Goal: Information Seeking & Learning: Compare options

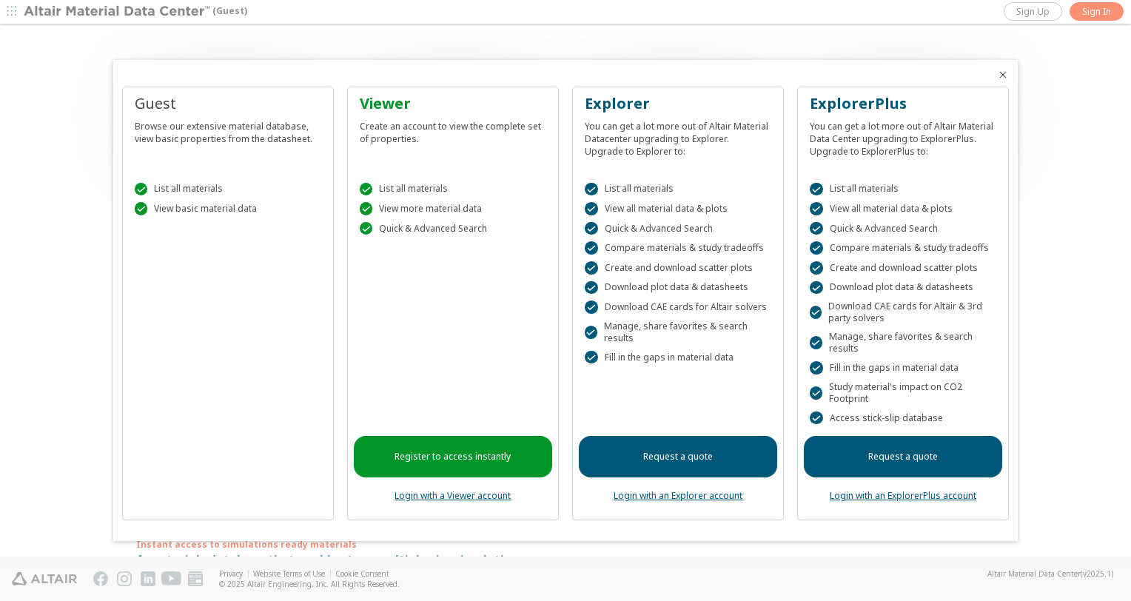
click at [1099, 8] on div at bounding box center [565, 300] width 1131 height 601
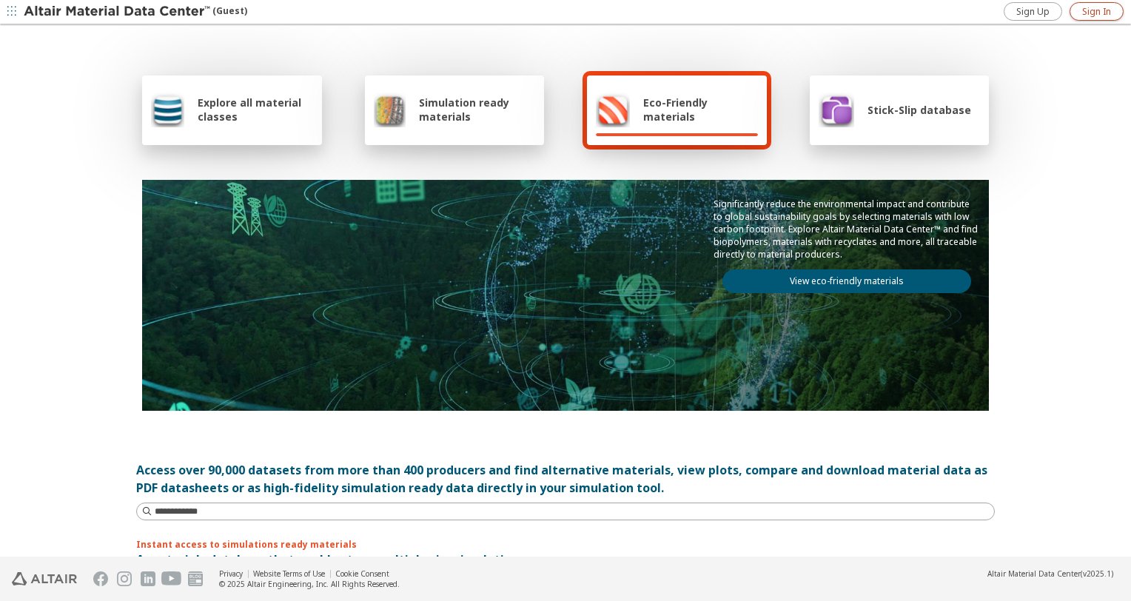
click at [1090, 12] on span "Sign In" at bounding box center [1096, 12] width 29 height 12
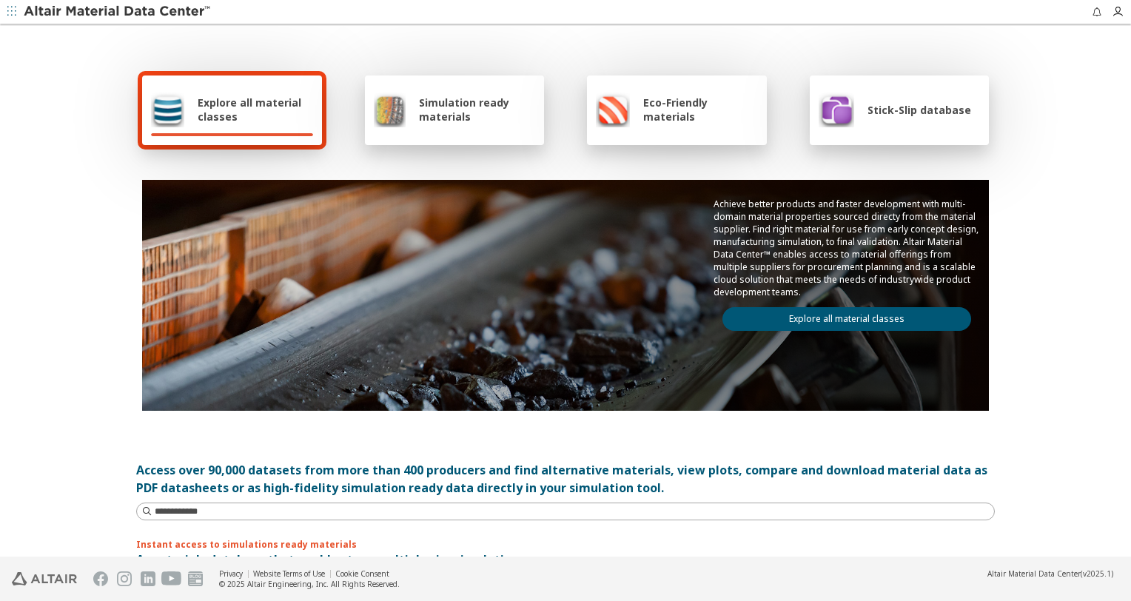
click at [445, 115] on span "Simulation ready materials" at bounding box center [477, 109] width 116 height 28
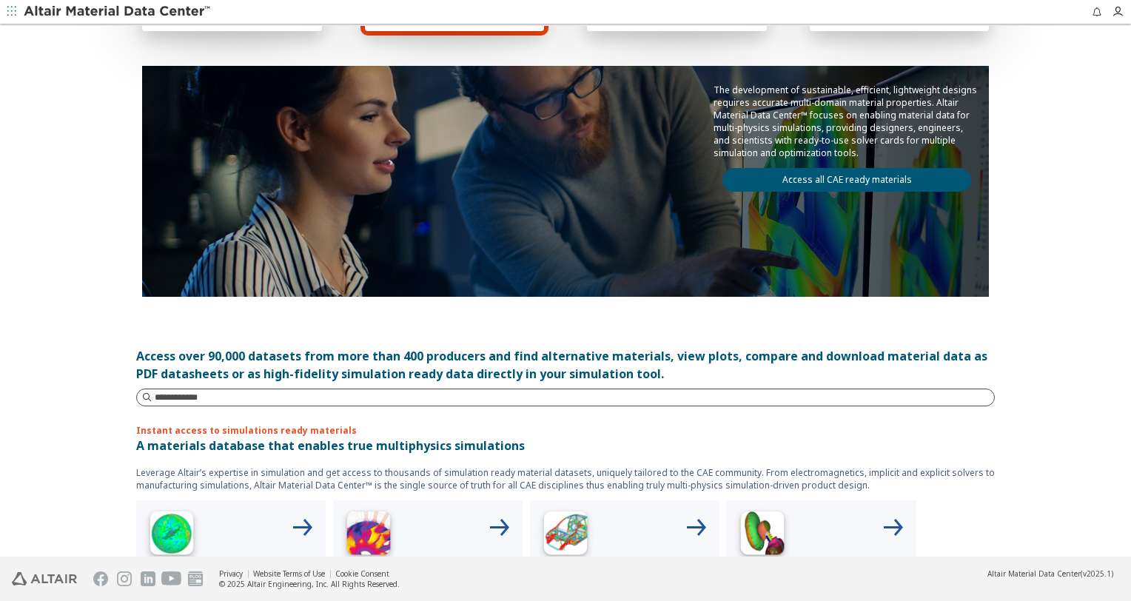
scroll to position [74, 0]
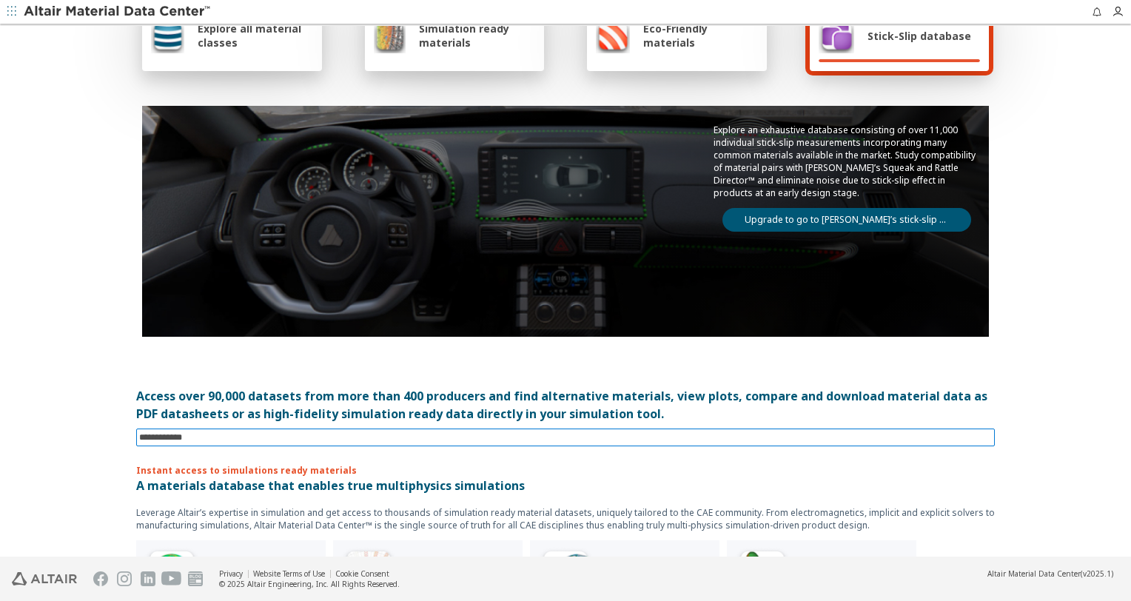
click at [221, 440] on input at bounding box center [567, 437] width 856 height 16
paste input "*******"
type input "*******"
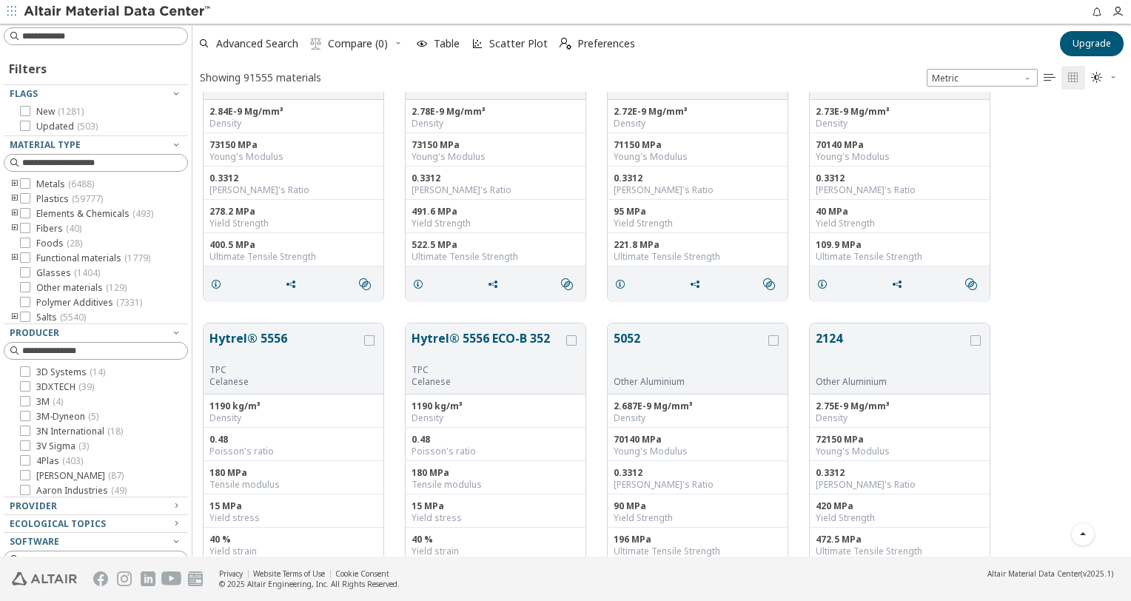
scroll to position [296, 0]
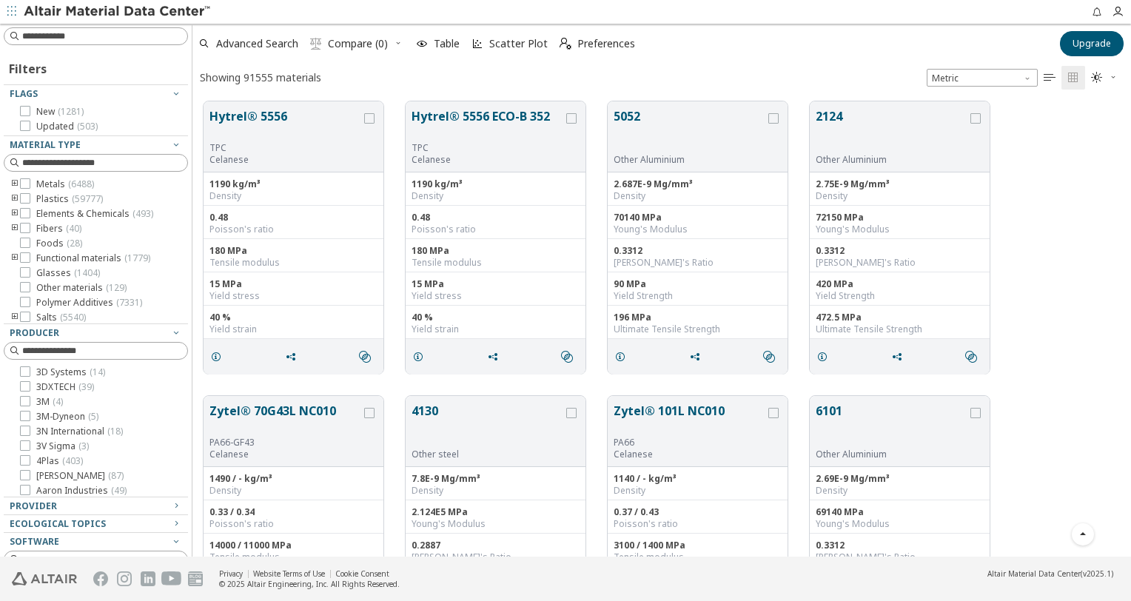
click at [14, 195] on icon "toogle group" at bounding box center [15, 199] width 10 height 12
click at [37, 214] on icon "toogle group" at bounding box center [37, 214] width 10 height 12
click at [73, 214] on span "Polymer ( 59777 )" at bounding box center [92, 214] width 69 height 12
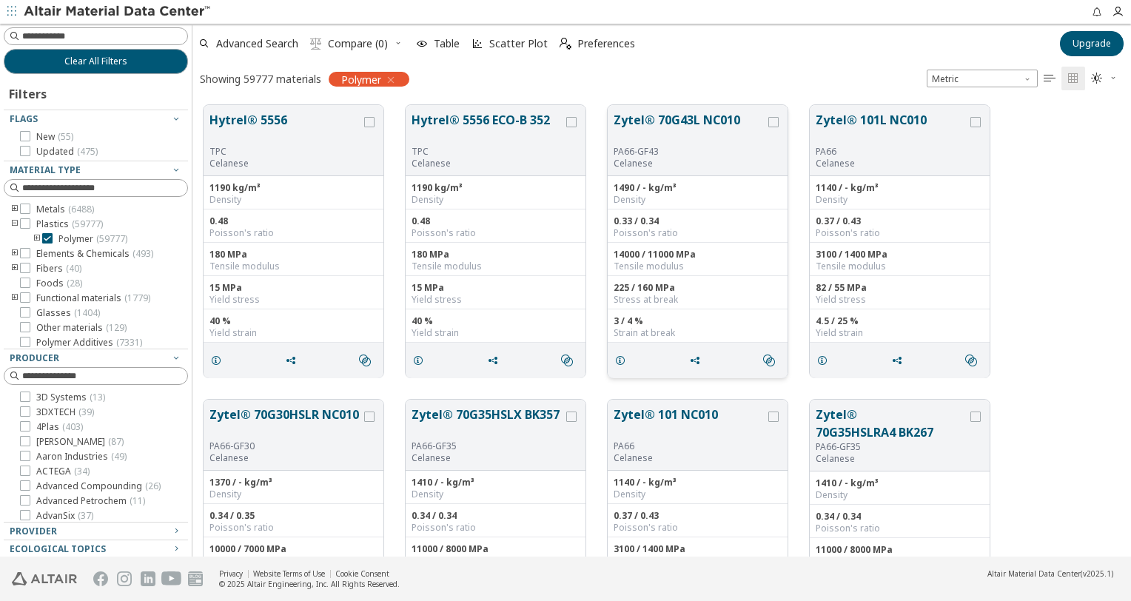
click at [680, 118] on button "Zytel® 70G43L NC010" at bounding box center [690, 128] width 152 height 35
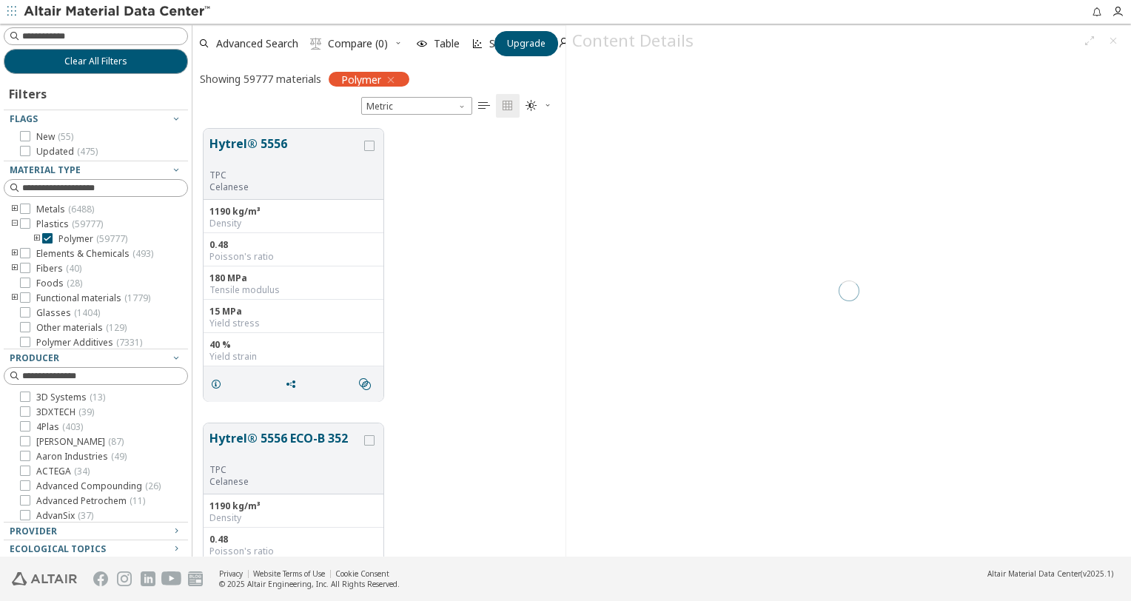
click at [680, 118] on div at bounding box center [848, 290] width 565 height 531
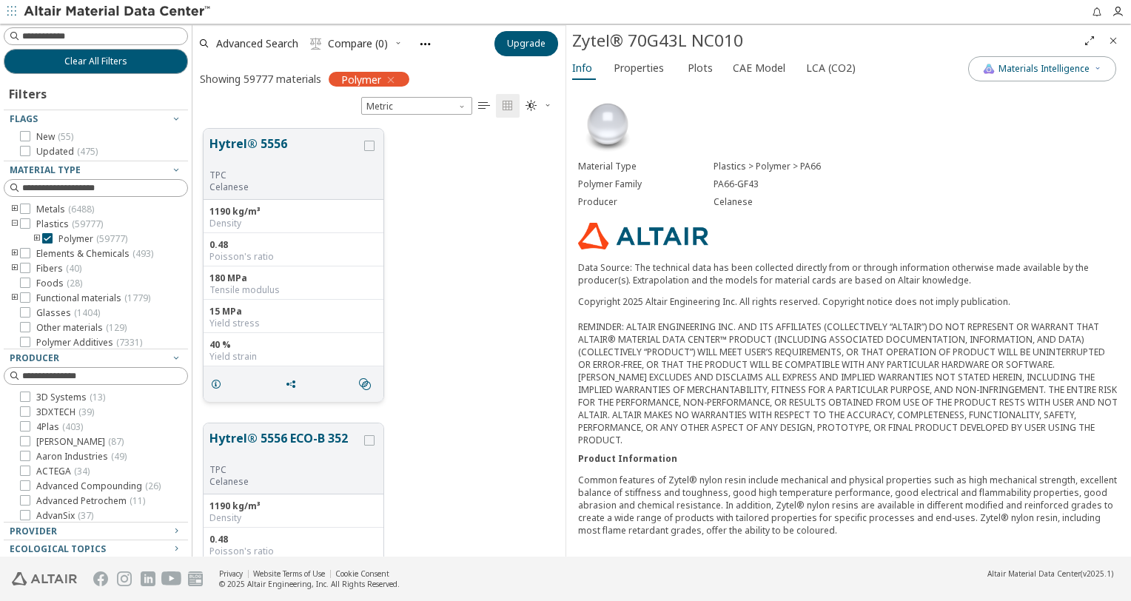
click at [289, 190] on p "Celanese" at bounding box center [285, 187] width 152 height 12
click at [272, 228] on div "Density" at bounding box center [293, 224] width 168 height 12
click at [441, 182] on div "Hytrel® 5556 TPC Celanese 1190 kg/m³ Density 0.48 Poisson's ratio 180 MPa Tensi…" at bounding box center [378, 265] width 373 height 295
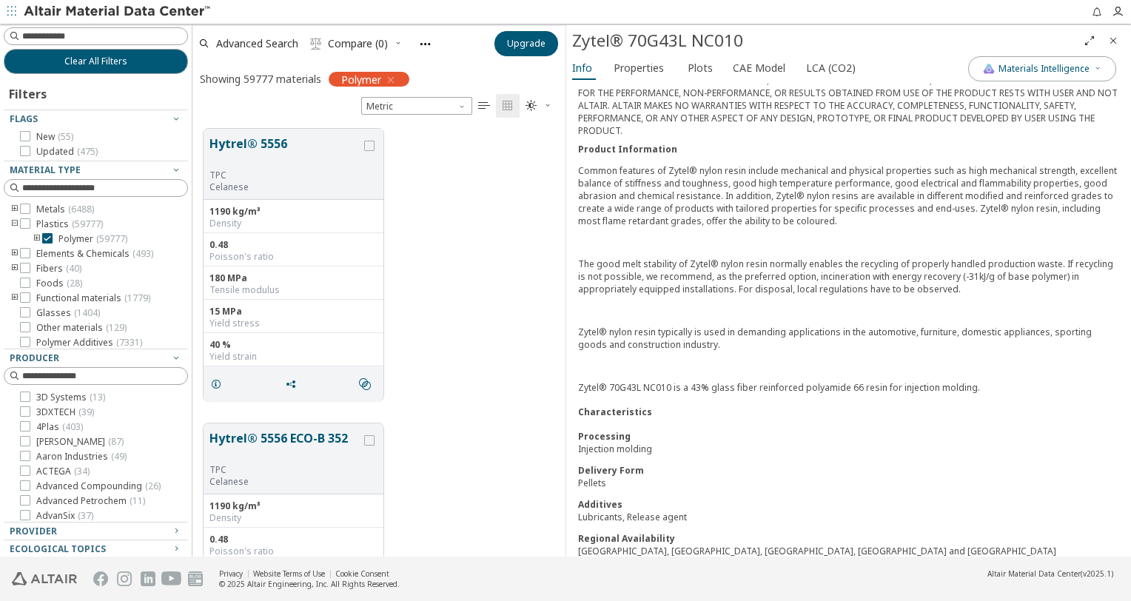
scroll to position [312, 0]
click at [625, 75] on span "Properties" at bounding box center [639, 68] width 50 height 24
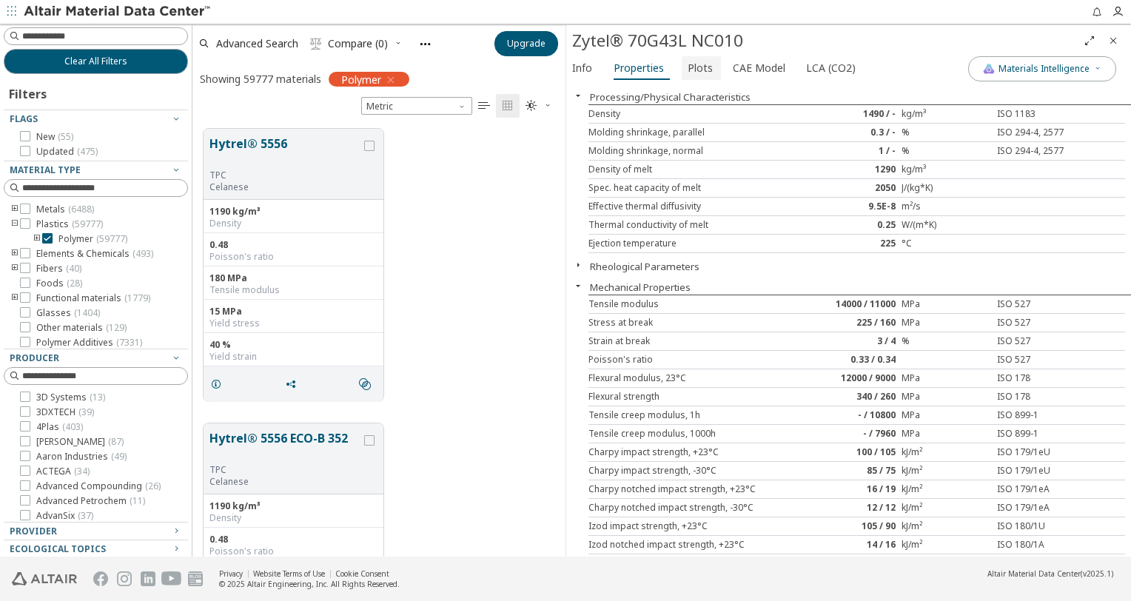
click at [703, 68] on span "Plots" at bounding box center [700, 68] width 25 height 24
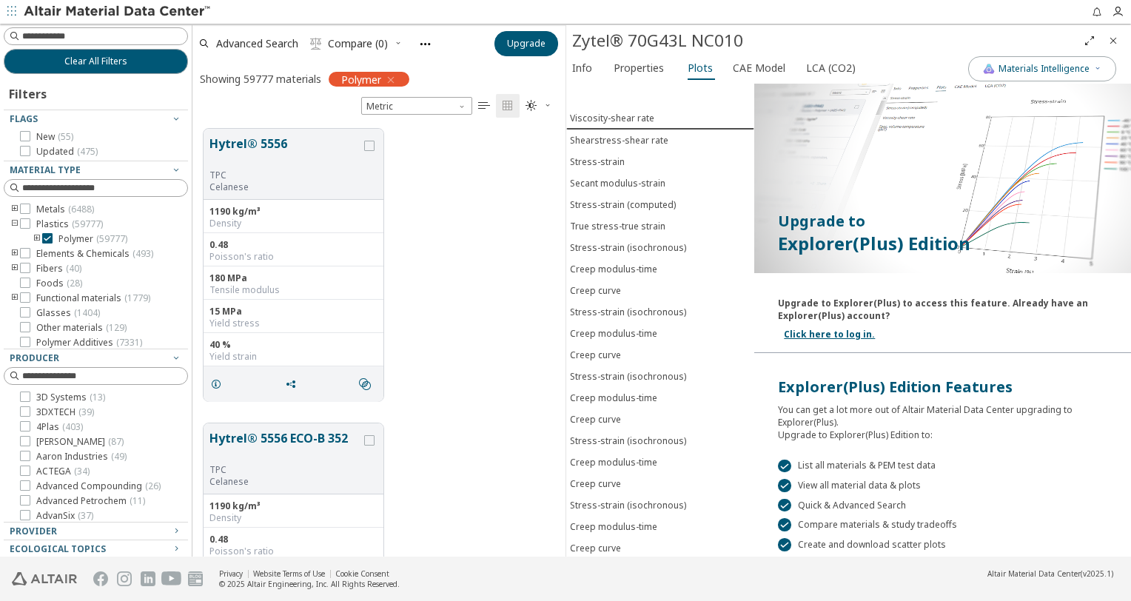
scroll to position [0, 0]
click at [760, 68] on span "CAE Model" at bounding box center [759, 68] width 53 height 24
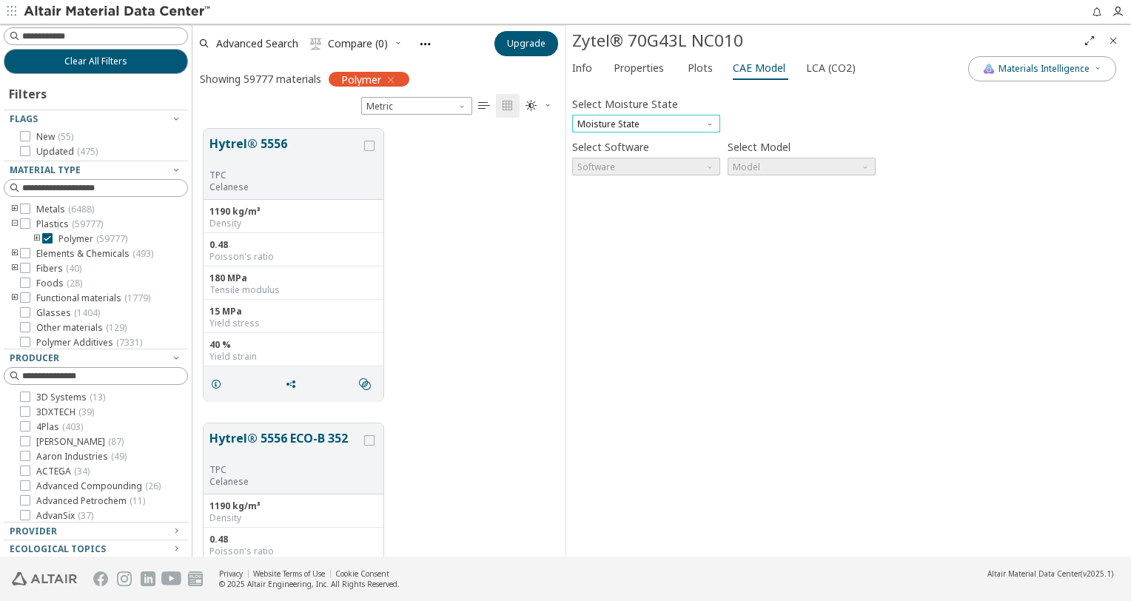
click at [641, 121] on span "Moisture State" at bounding box center [646, 124] width 148 height 18
click at [617, 155] on span "Conditioned" at bounding box center [605, 159] width 53 height 12
click at [655, 166] on span "Software" at bounding box center [646, 167] width 148 height 18
click at [626, 208] on button "SimLab" at bounding box center [646, 201] width 148 height 18
click at [776, 169] on span "Model" at bounding box center [802, 167] width 148 height 18
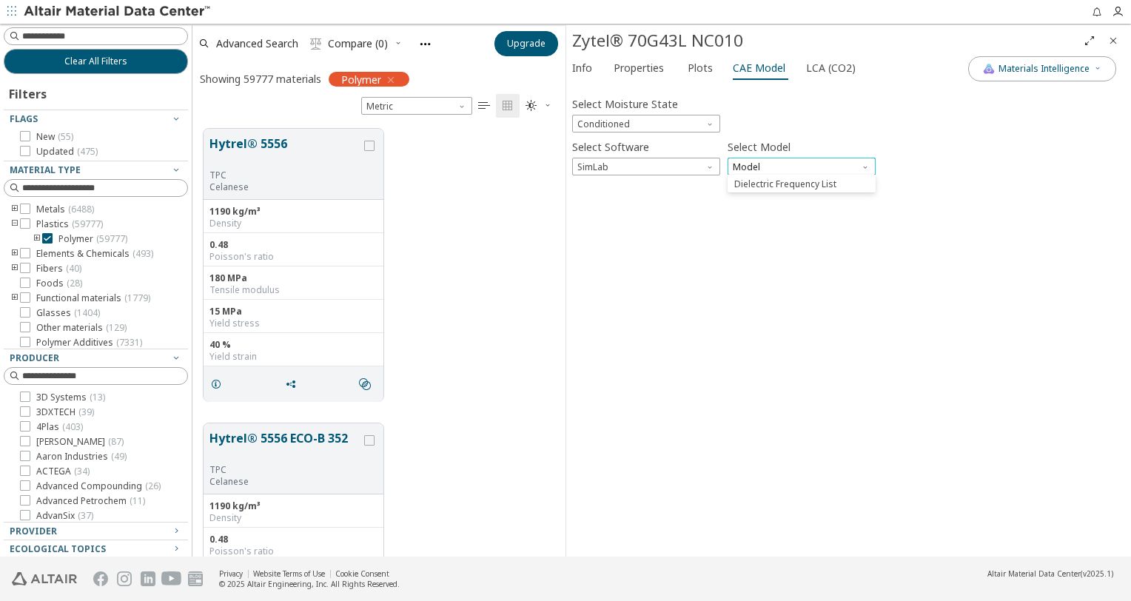
click at [776, 169] on span "Model" at bounding box center [802, 167] width 148 height 18
click at [862, 158] on span "Model" at bounding box center [867, 164] width 12 height 12
click at [821, 180] on span "Dielectric Frequency List" at bounding box center [785, 184] width 102 height 12
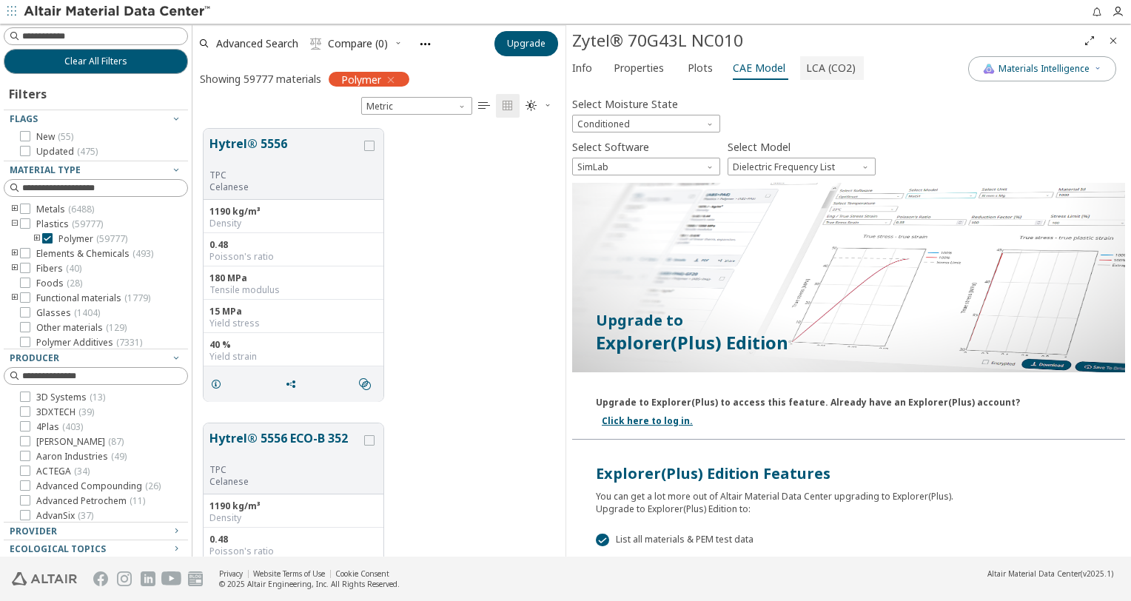
click at [807, 66] on span "LCA (CO2)" at bounding box center [831, 68] width 50 height 24
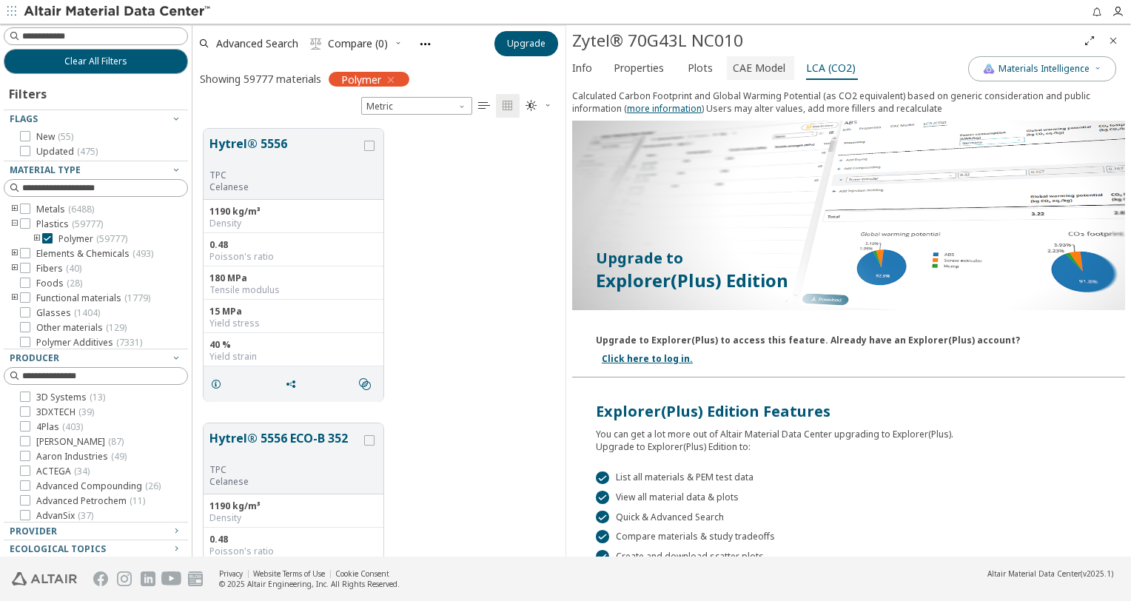
click at [742, 67] on span "CAE Model" at bounding box center [759, 68] width 53 height 24
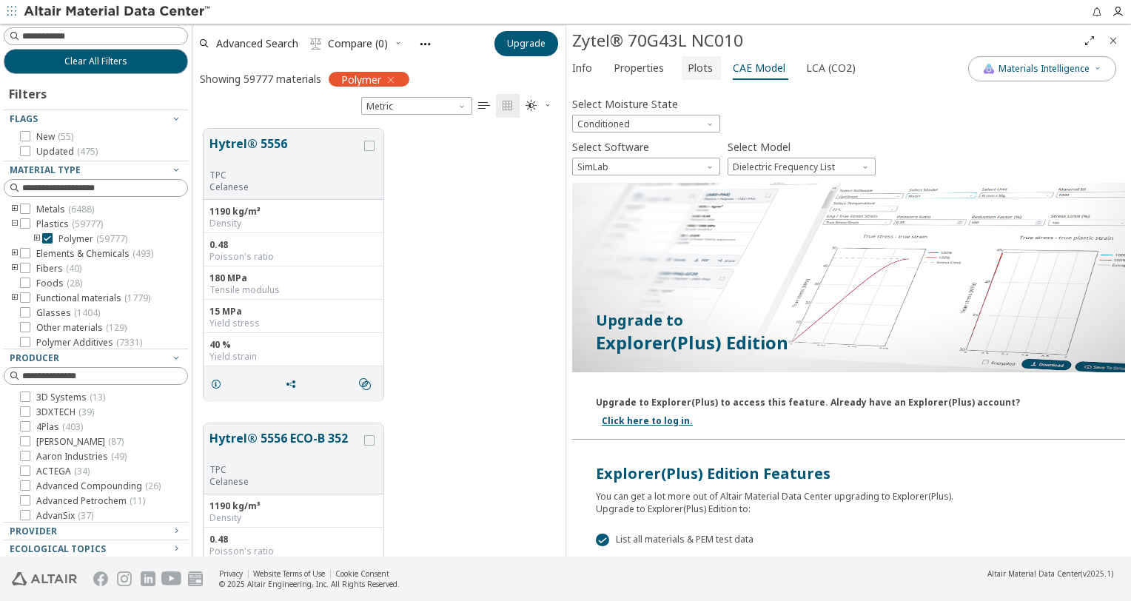
click at [692, 64] on span "Plots" at bounding box center [700, 68] width 25 height 24
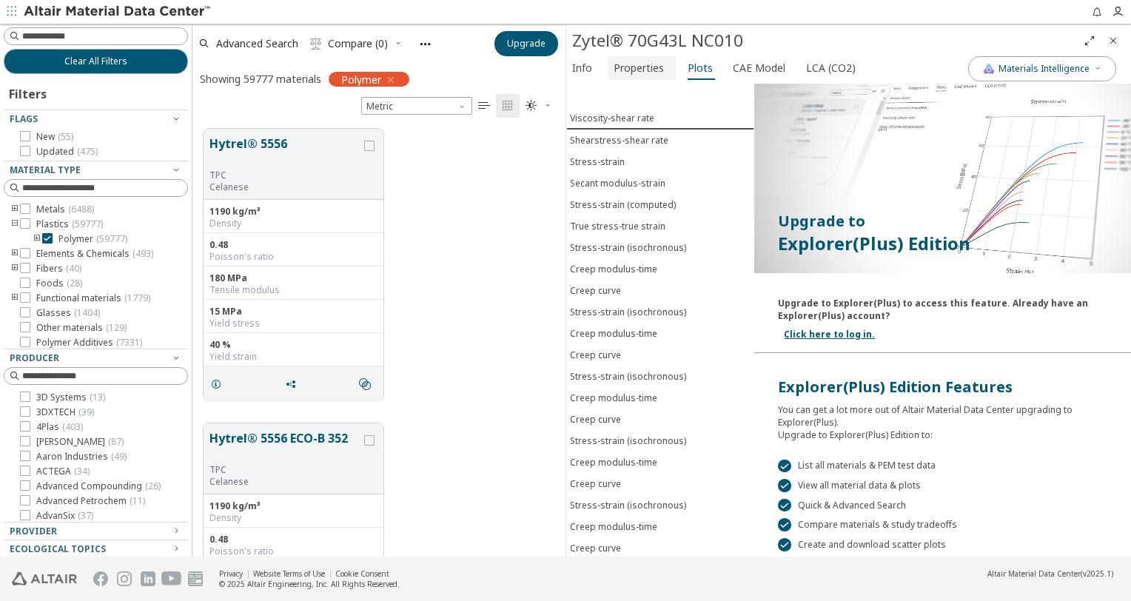
click at [654, 67] on span "Properties" at bounding box center [639, 68] width 50 height 24
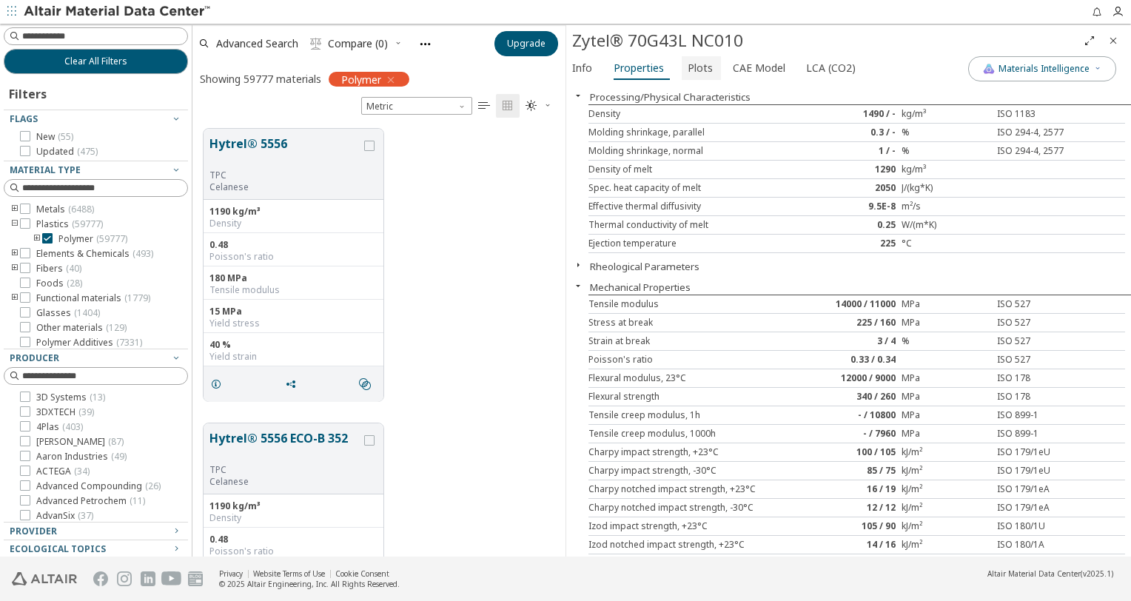
click at [688, 67] on span "Plots" at bounding box center [700, 68] width 25 height 24
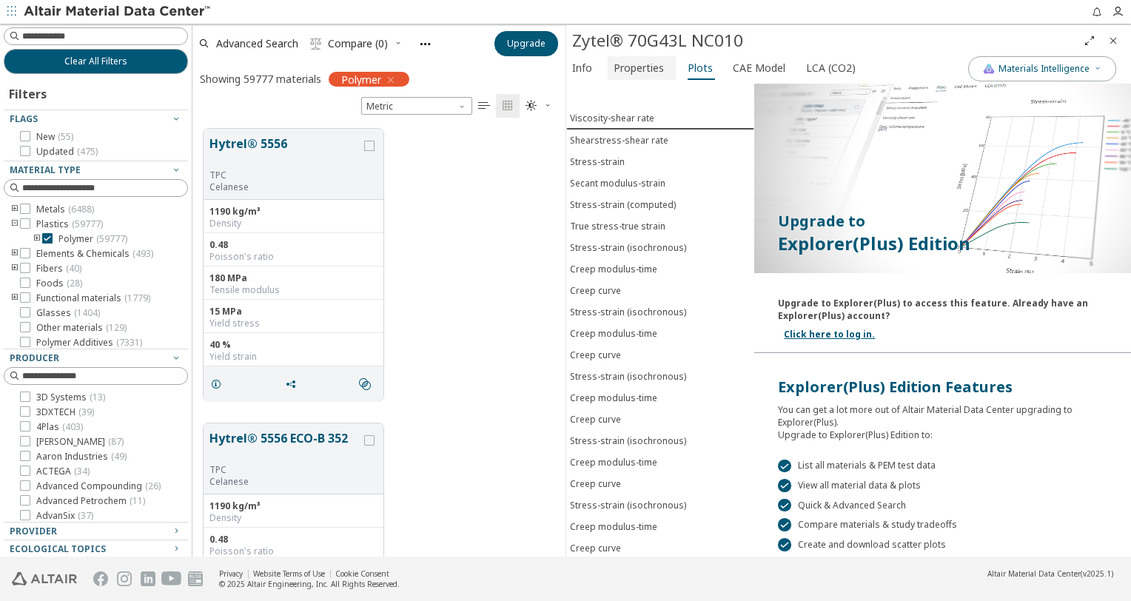
click at [622, 65] on span "Properties" at bounding box center [639, 68] width 50 height 24
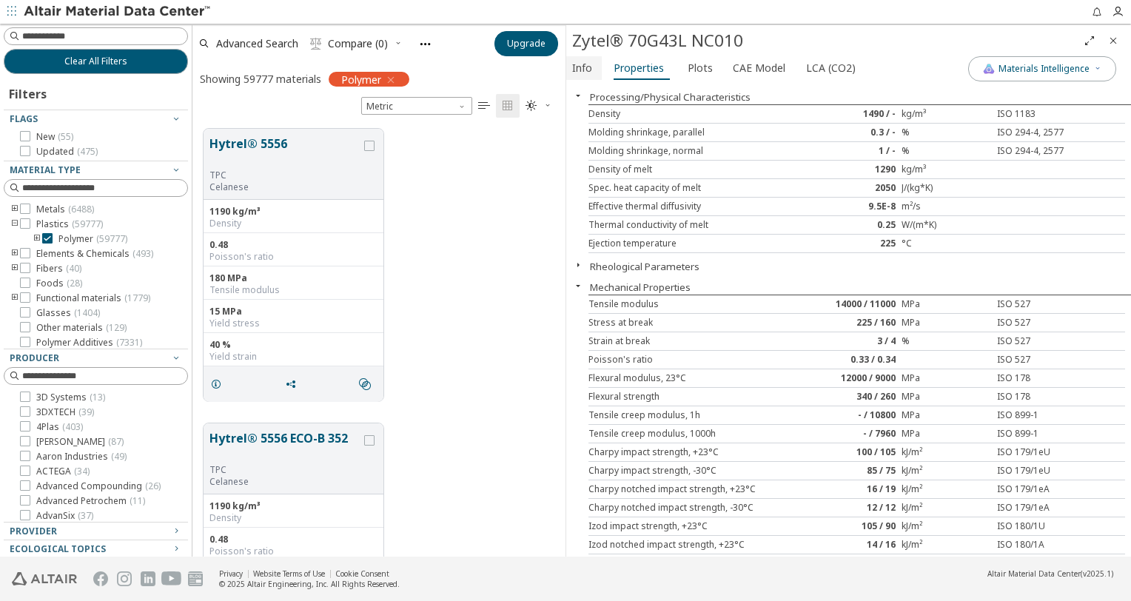
click at [580, 64] on span "Info" at bounding box center [582, 68] width 20 height 24
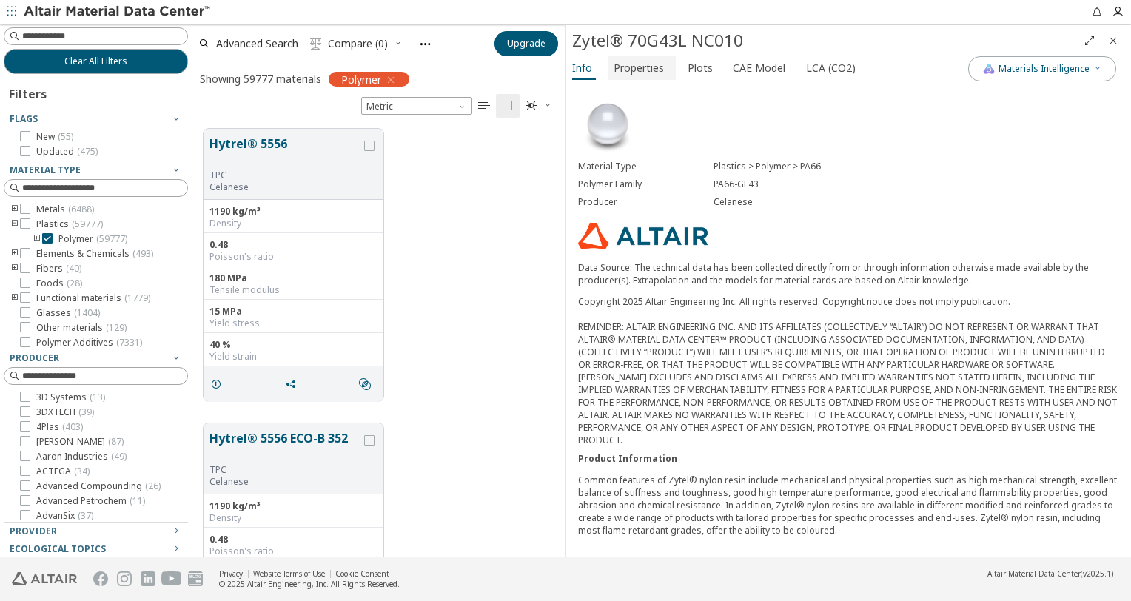
click at [651, 65] on span "Properties" at bounding box center [639, 68] width 50 height 24
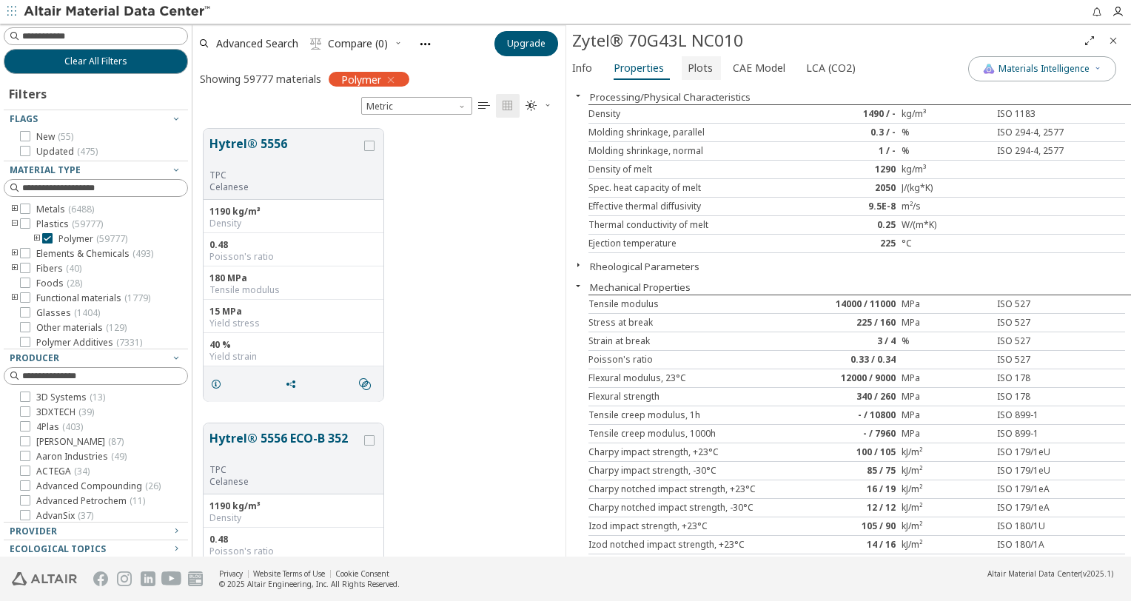
click at [693, 73] on span "Plots" at bounding box center [700, 68] width 25 height 24
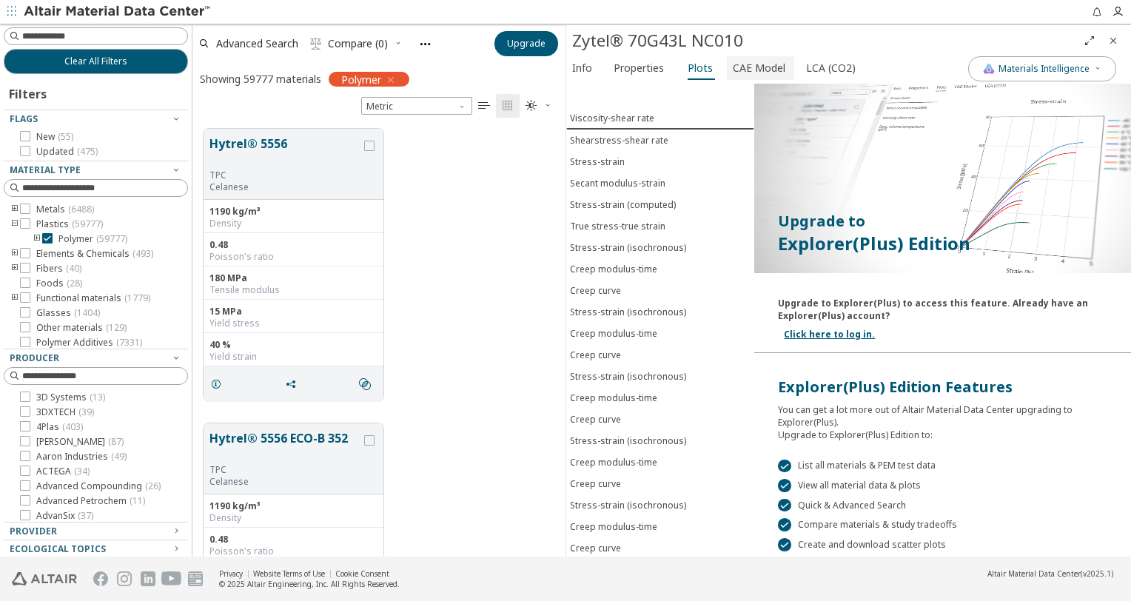
click at [740, 70] on span "CAE Model" at bounding box center [759, 68] width 53 height 24
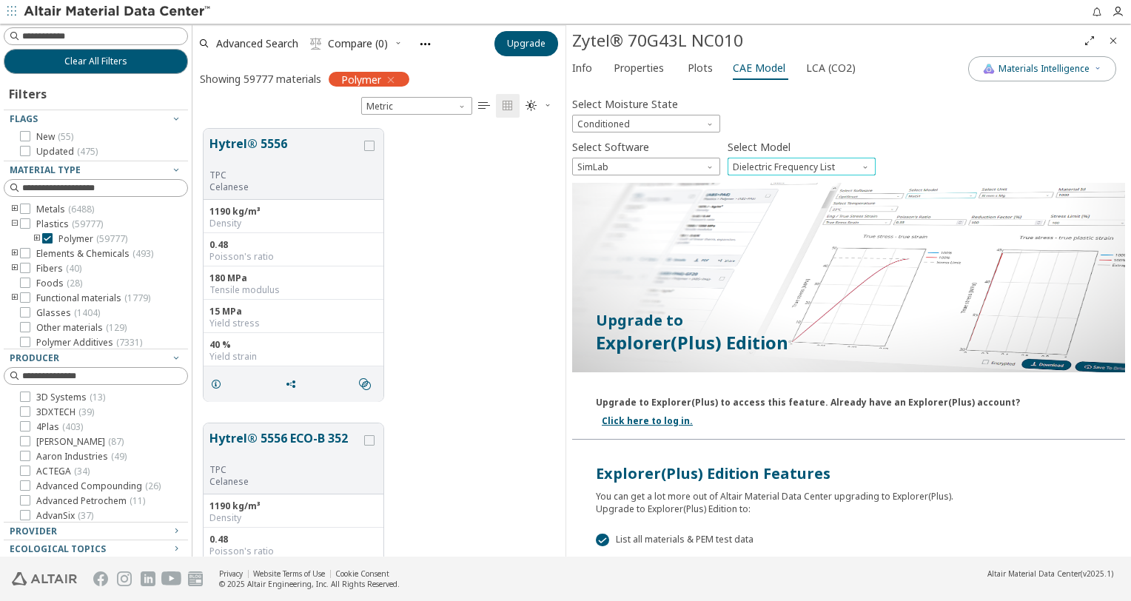
click at [866, 165] on span "Model" at bounding box center [867, 164] width 12 height 12
click at [968, 164] on div "Select Software SimLab Select Model Dielectric Frequency List" at bounding box center [848, 155] width 553 height 39
click at [680, 167] on span "SimLab" at bounding box center [646, 167] width 148 height 18
click at [631, 218] on span "Cadmould" at bounding box center [646, 220] width 136 height 10
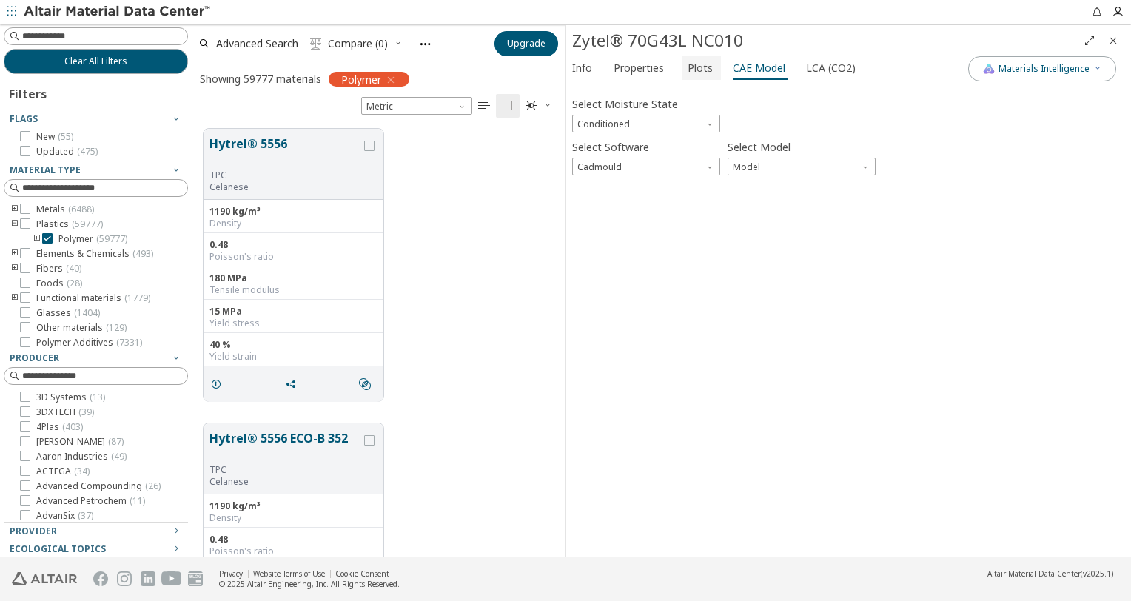
click at [688, 62] on span "Plots" at bounding box center [700, 68] width 25 height 24
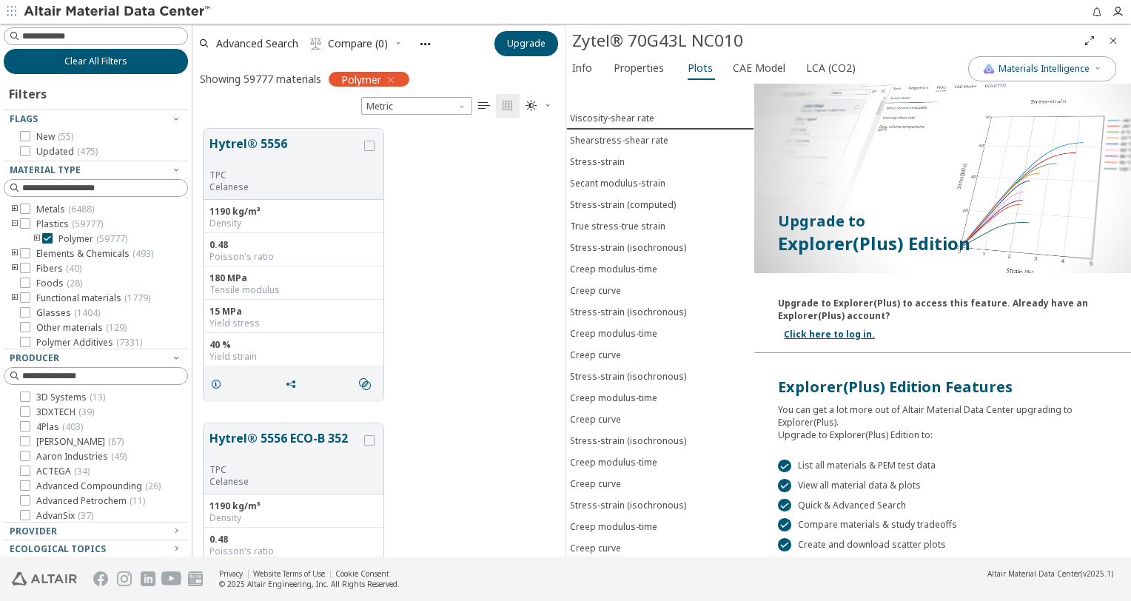
click at [93, 65] on span "Clear All Filters" at bounding box center [95, 62] width 63 height 12
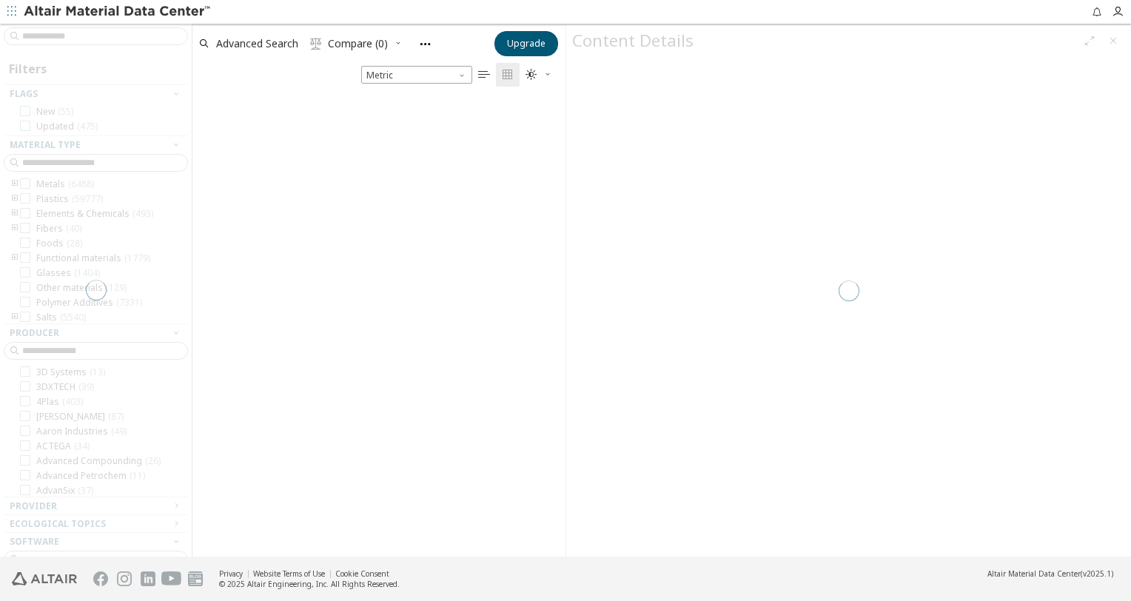
scroll to position [459, 927]
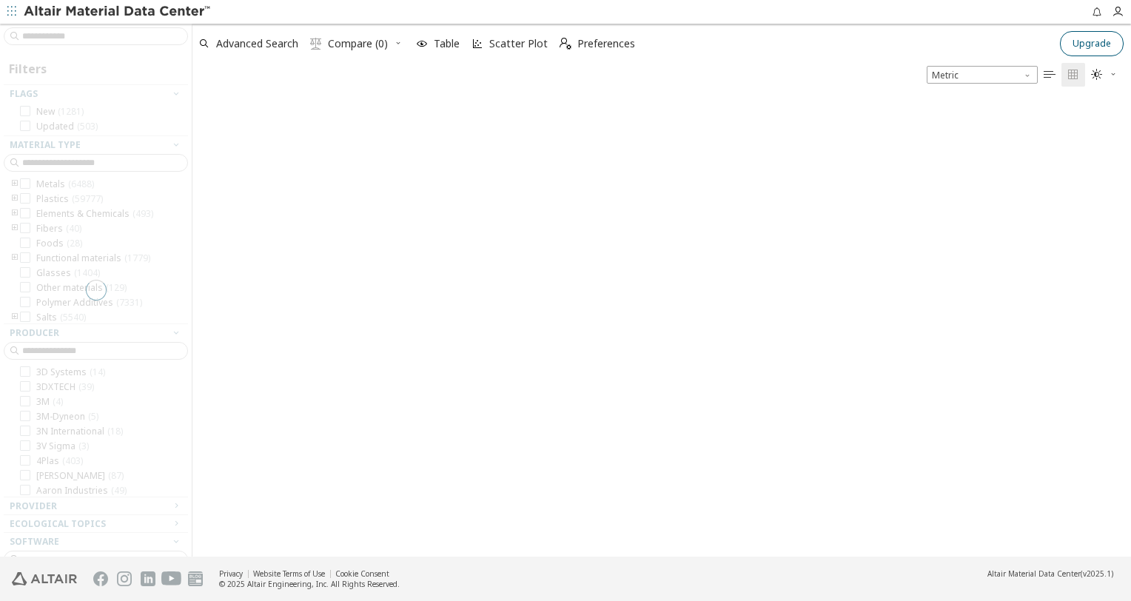
click at [1110, 50] on button "Upgrade" at bounding box center [1092, 43] width 64 height 25
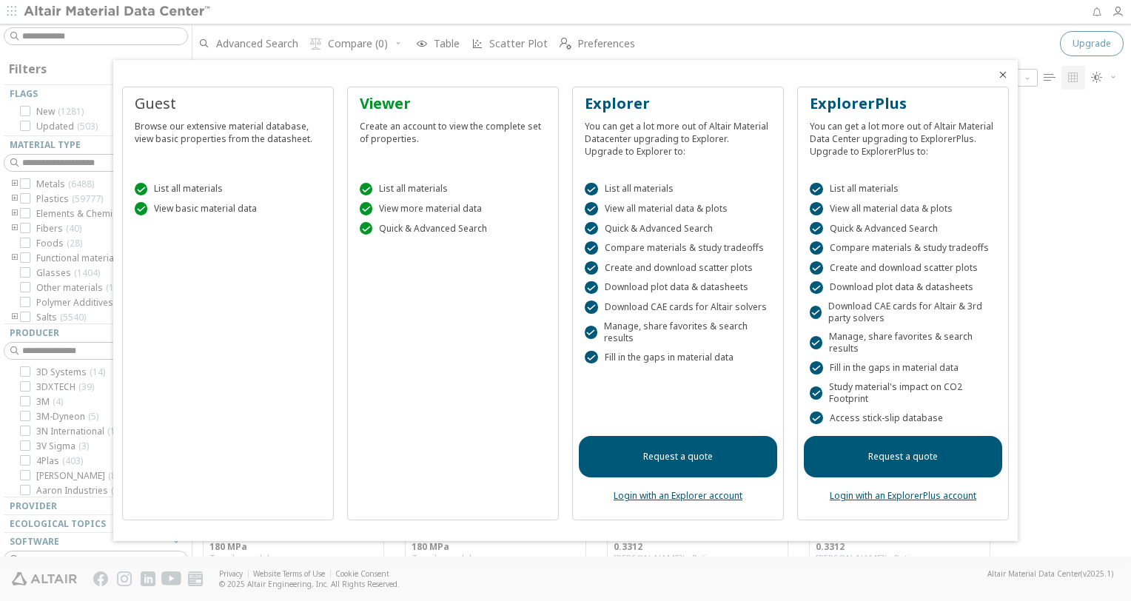
scroll to position [12, 12]
click at [13, 228] on div at bounding box center [565, 300] width 1131 height 601
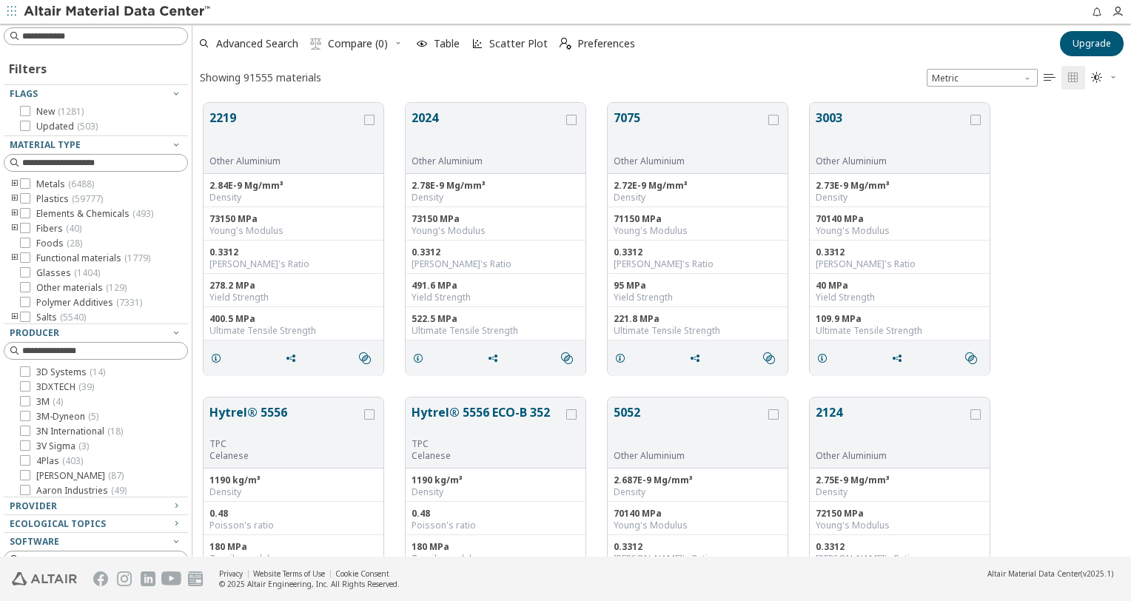
click at [13, 179] on icon "toogle group" at bounding box center [15, 184] width 10 height 12
click at [48, 201] on icon at bounding box center [47, 198] width 10 height 10
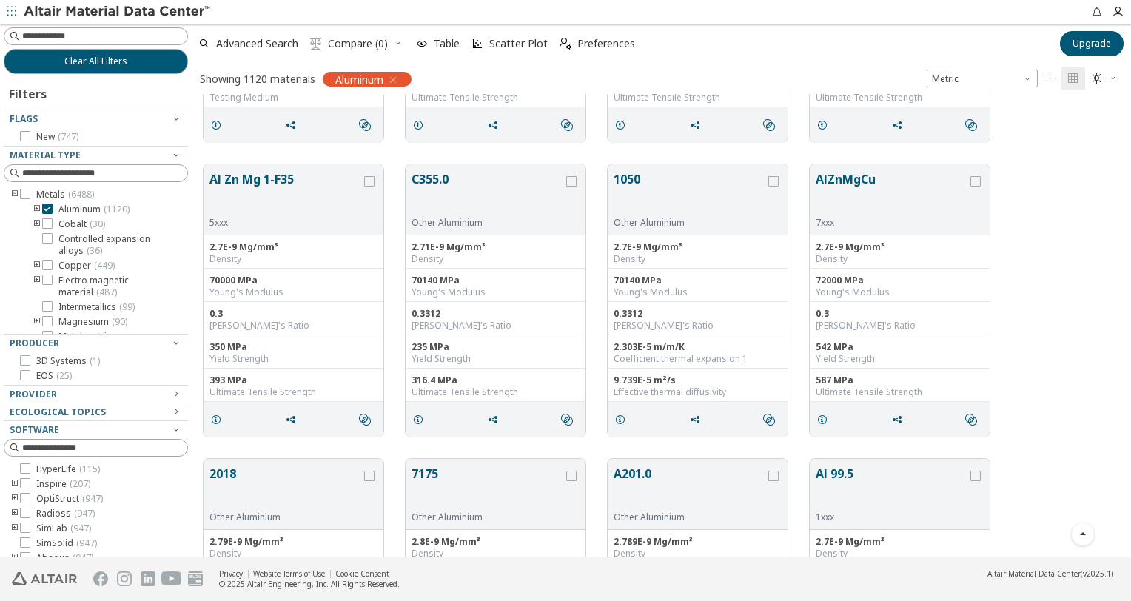
scroll to position [2961, 0]
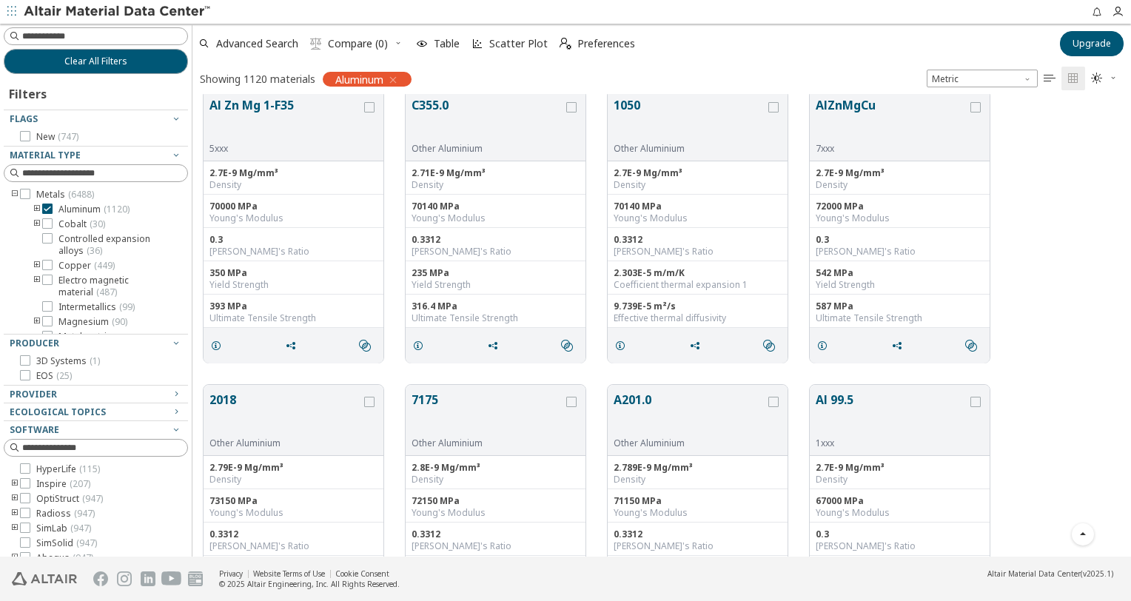
click at [680, 109] on button "1050" at bounding box center [690, 119] width 152 height 47
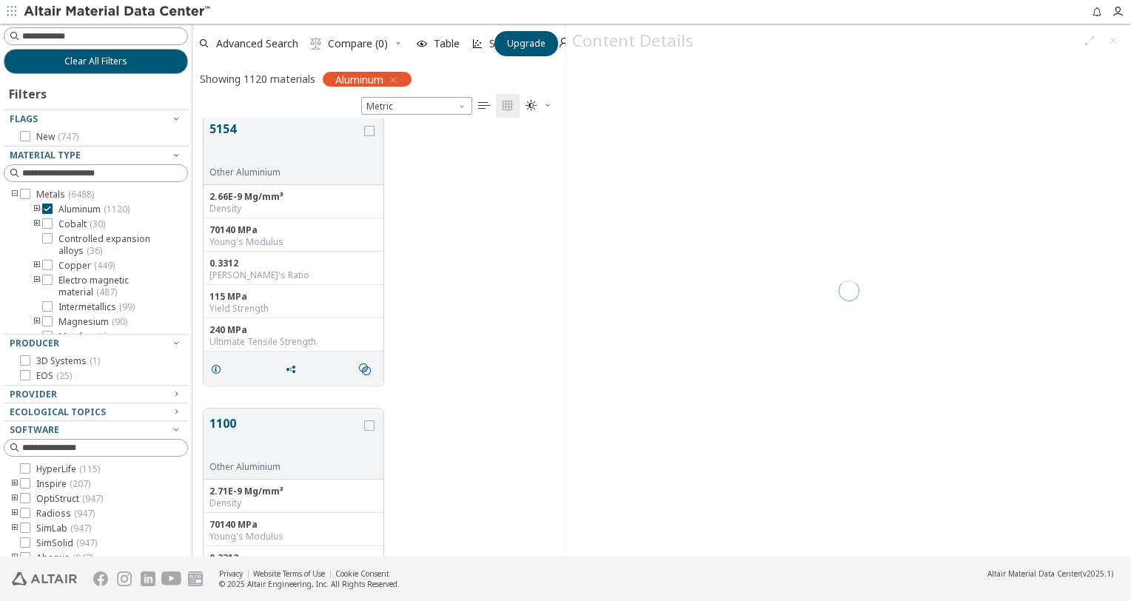
scroll to position [428, 361]
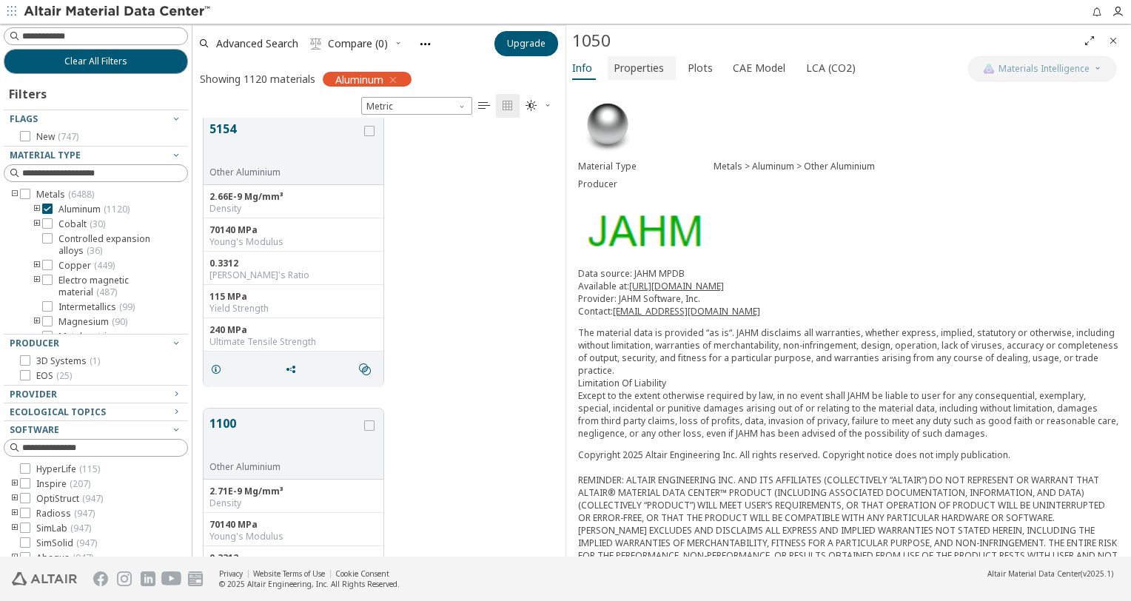
click at [645, 67] on span "Properties" at bounding box center [639, 68] width 50 height 24
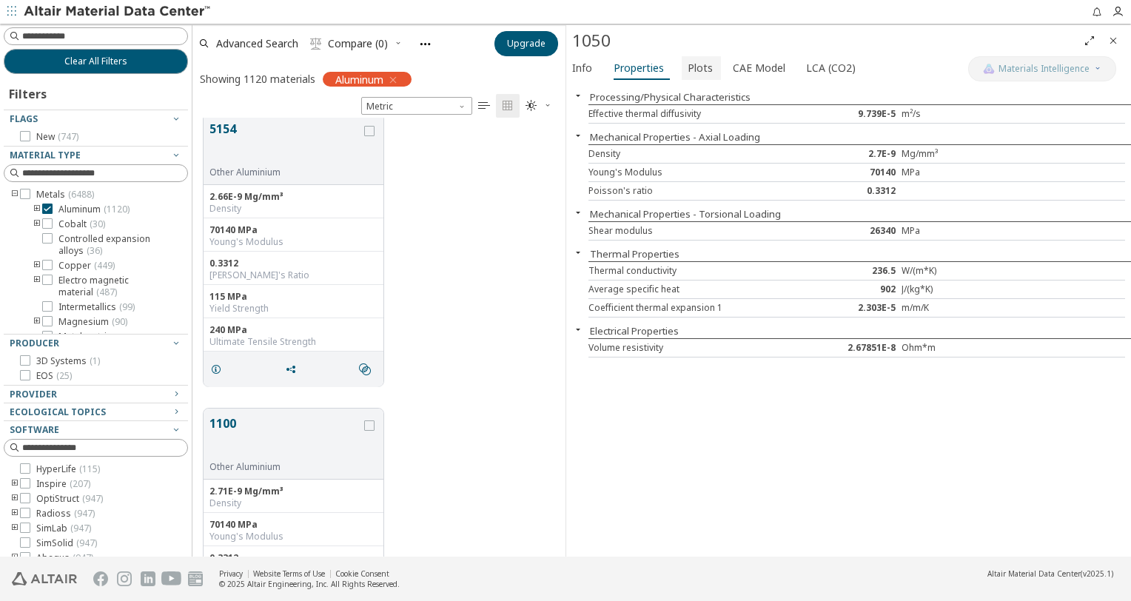
click at [694, 70] on span "Plots" at bounding box center [700, 68] width 25 height 24
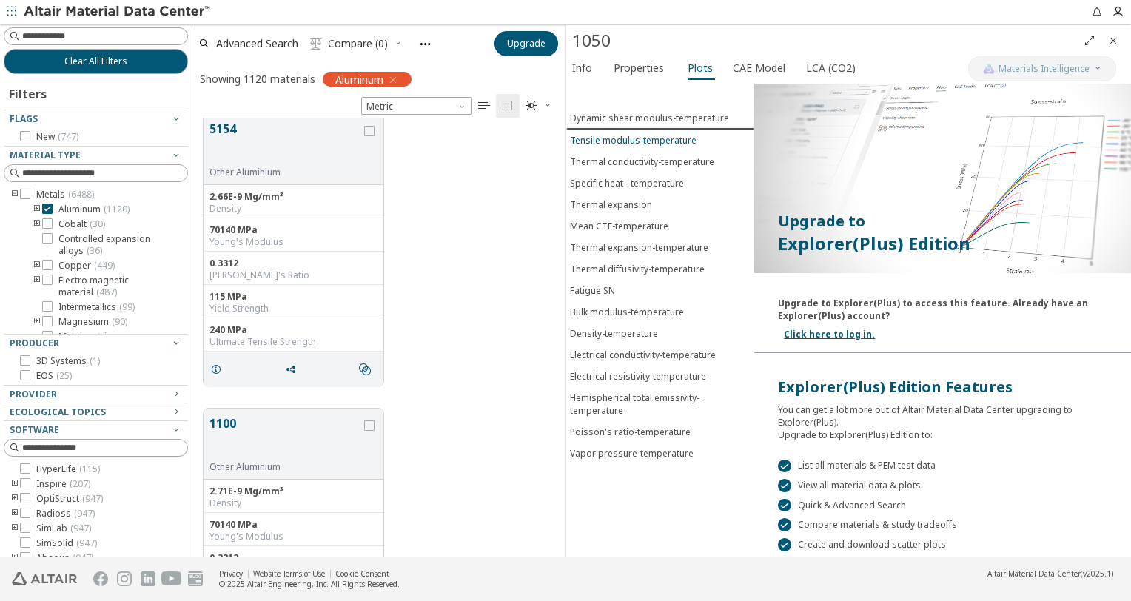
click at [625, 141] on div "Tensile modulus-temperature" at bounding box center [633, 140] width 127 height 13
click at [620, 161] on div "Thermal conductivity-temperature" at bounding box center [642, 161] width 144 height 13
click at [620, 179] on div "Specific heat - temperature" at bounding box center [627, 183] width 114 height 13
click at [614, 201] on div "Thermal expansion" at bounding box center [611, 204] width 82 height 13
click at [606, 222] on div "Mean CTE-temperature" at bounding box center [619, 226] width 98 height 13
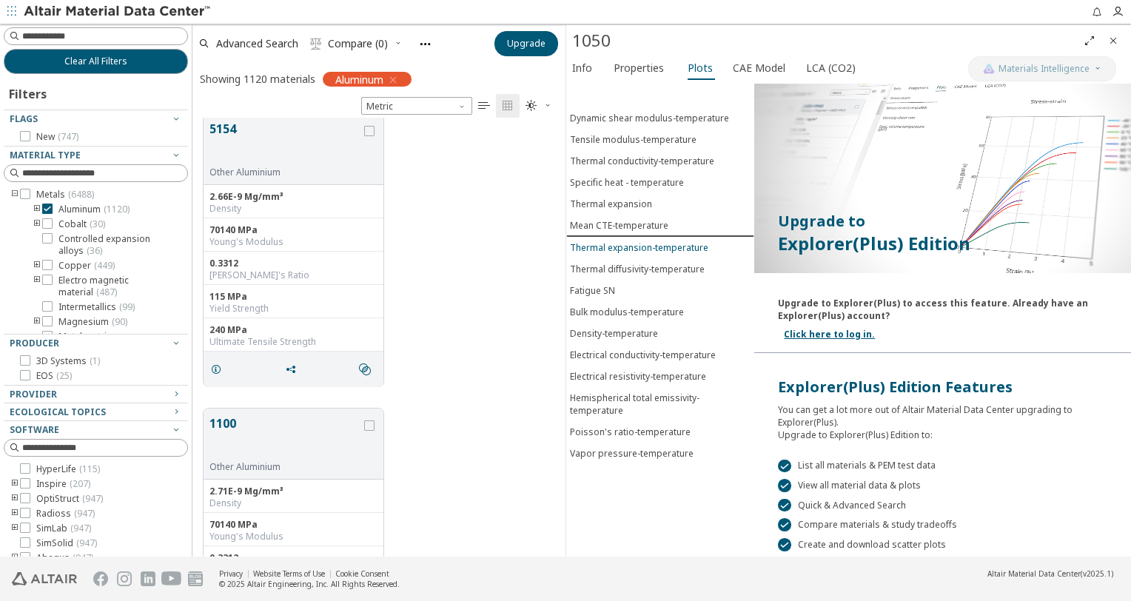
click at [614, 247] on div "Thermal expansion-temperature" at bounding box center [639, 247] width 138 height 13
click at [595, 285] on div "Fatigue SN" at bounding box center [592, 290] width 45 height 13
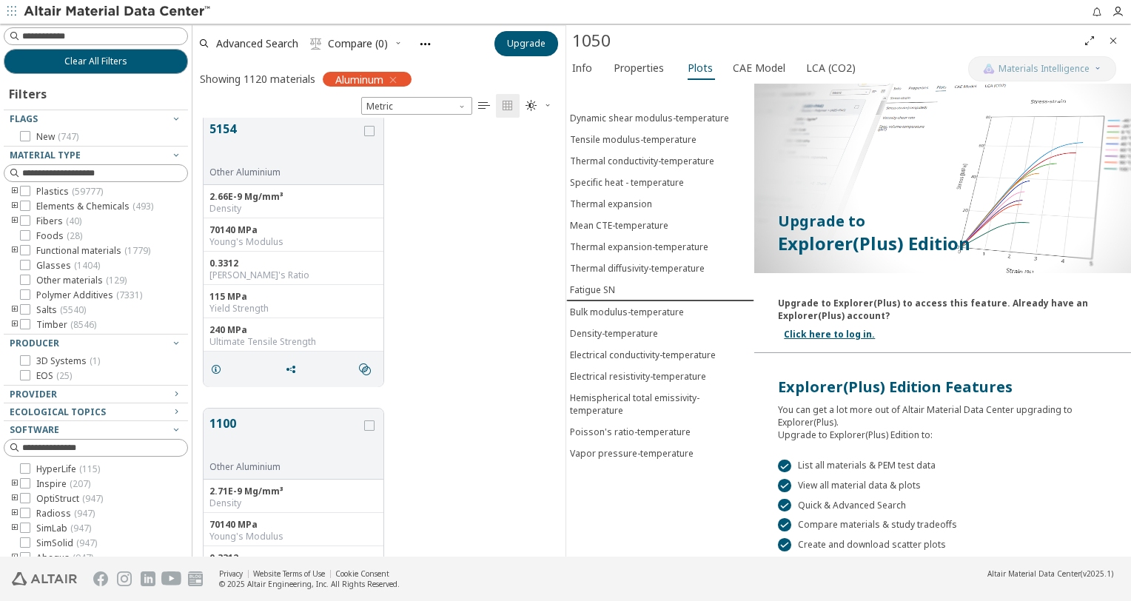
scroll to position [56, 0]
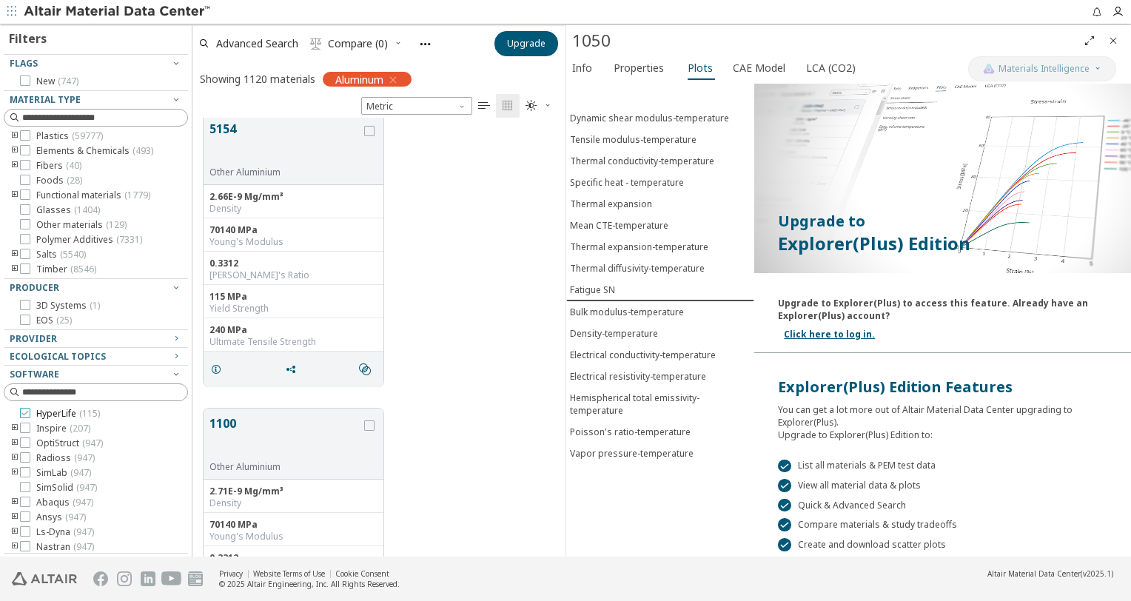
click at [64, 410] on span "HyperLife ( 115 )" at bounding box center [68, 414] width 64 height 12
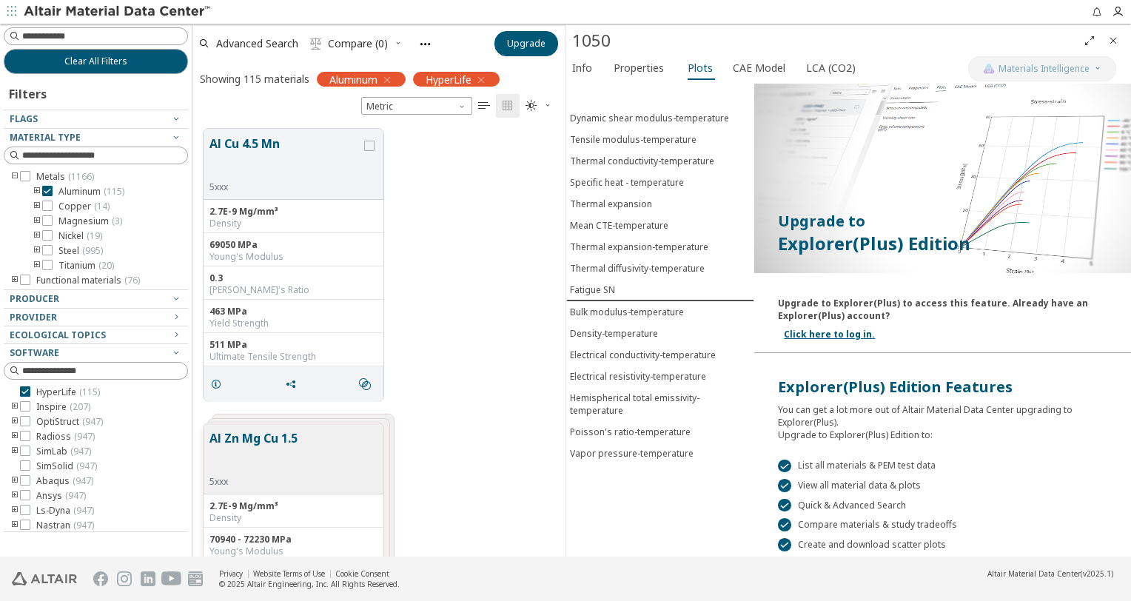
click at [392, 78] on icon "button" at bounding box center [387, 80] width 12 height 12
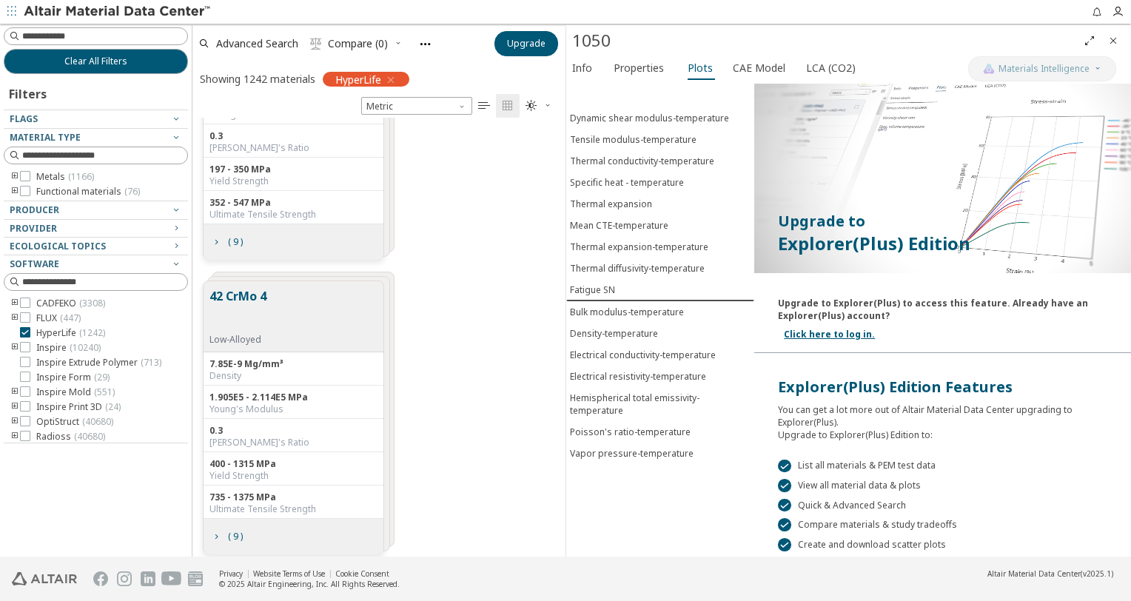
scroll to position [7032, 0]
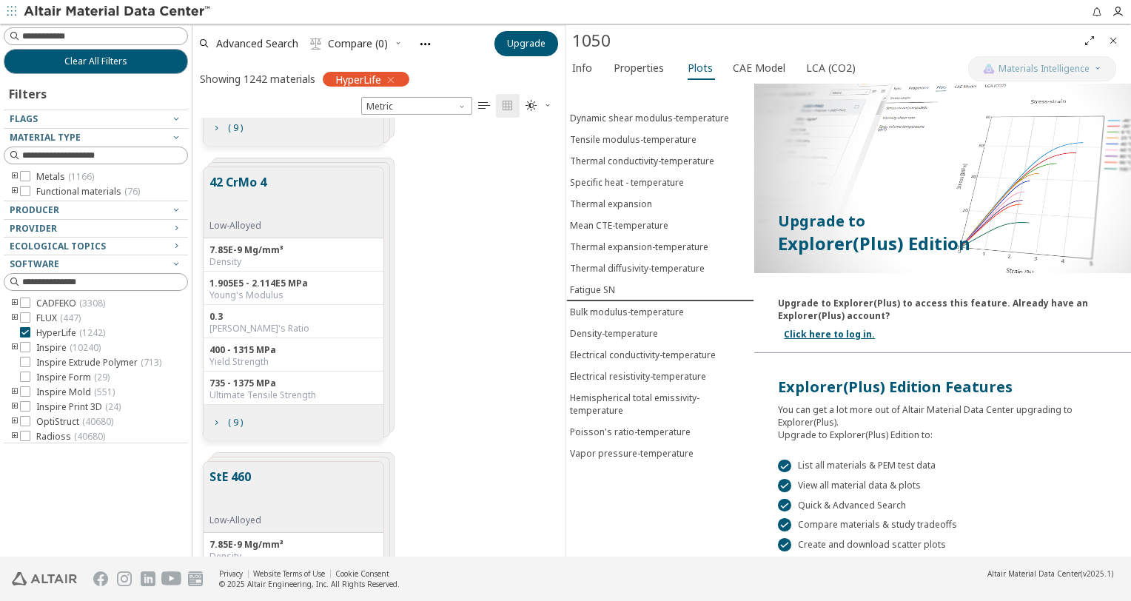
click at [241, 175] on button "42 CrMo 4" at bounding box center [237, 196] width 57 height 47
click at [246, 185] on button "42 CrMo 4" at bounding box center [237, 196] width 57 height 47
click at [621, 68] on span "Properties" at bounding box center [639, 68] width 50 height 24
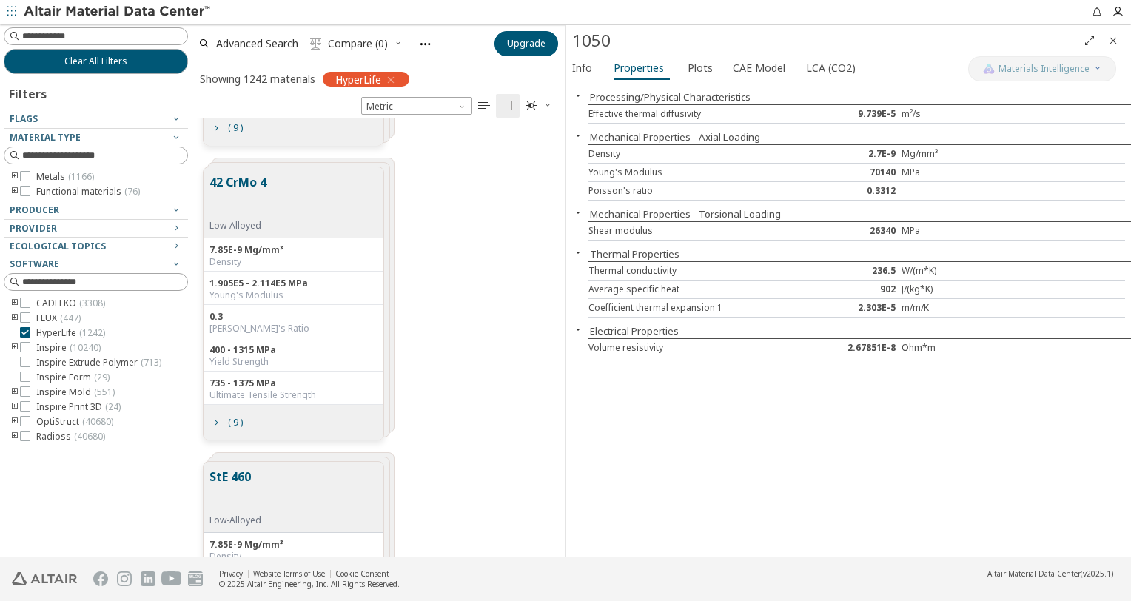
click at [222, 181] on button "42 CrMo 4" at bounding box center [237, 196] width 57 height 47
click at [688, 78] on span "Plots" at bounding box center [700, 68] width 25 height 24
click at [683, 78] on button "Plots" at bounding box center [701, 68] width 39 height 24
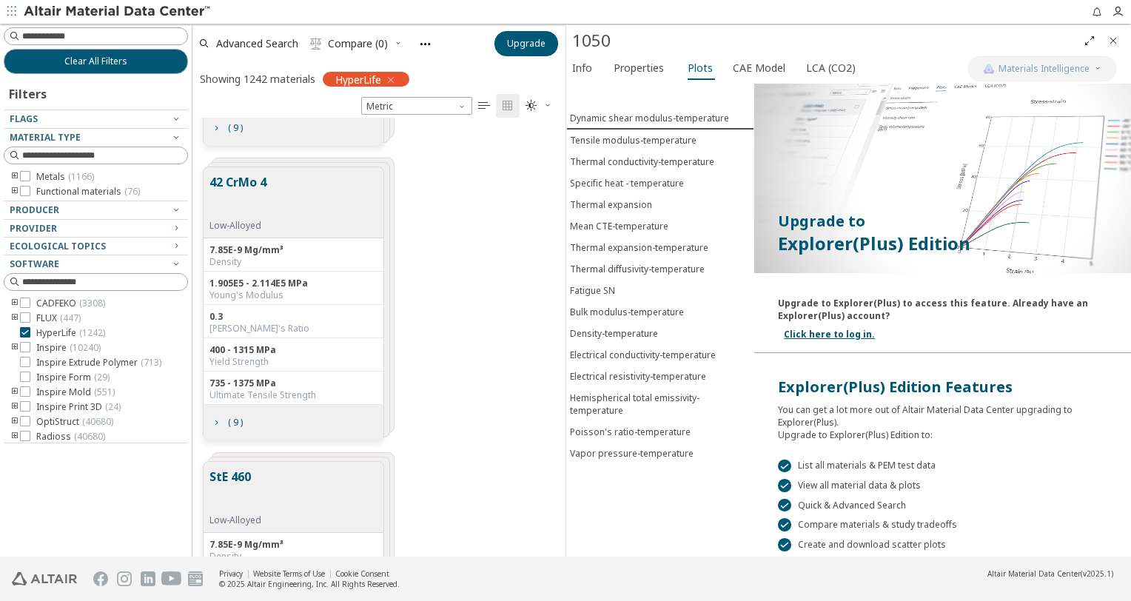
click at [245, 182] on button "42 CrMo 4" at bounding box center [237, 196] width 57 height 47
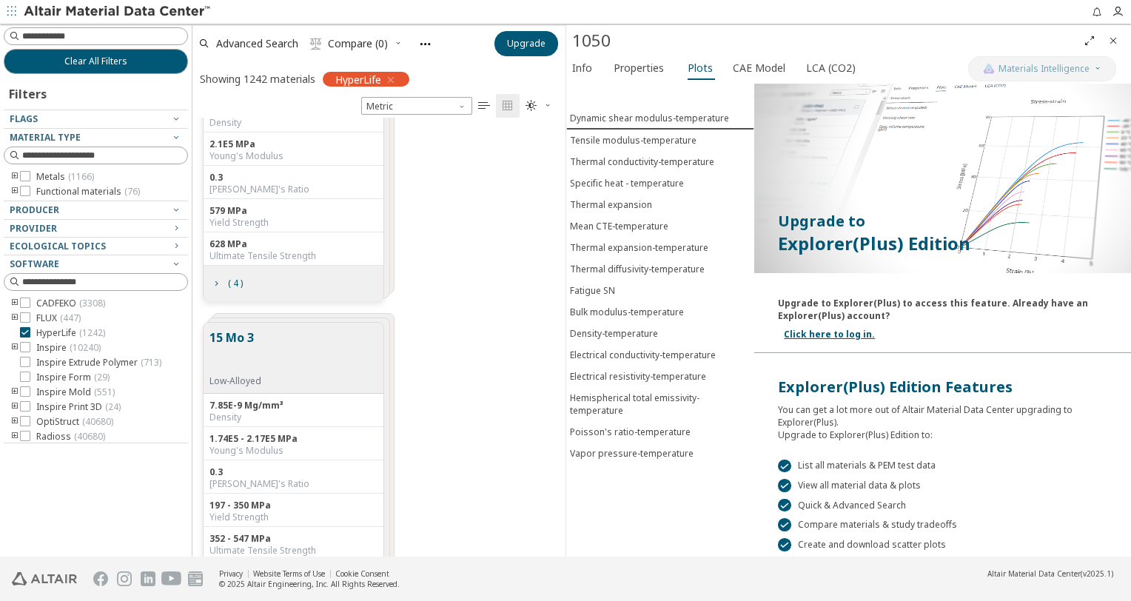
scroll to position [6366, 0]
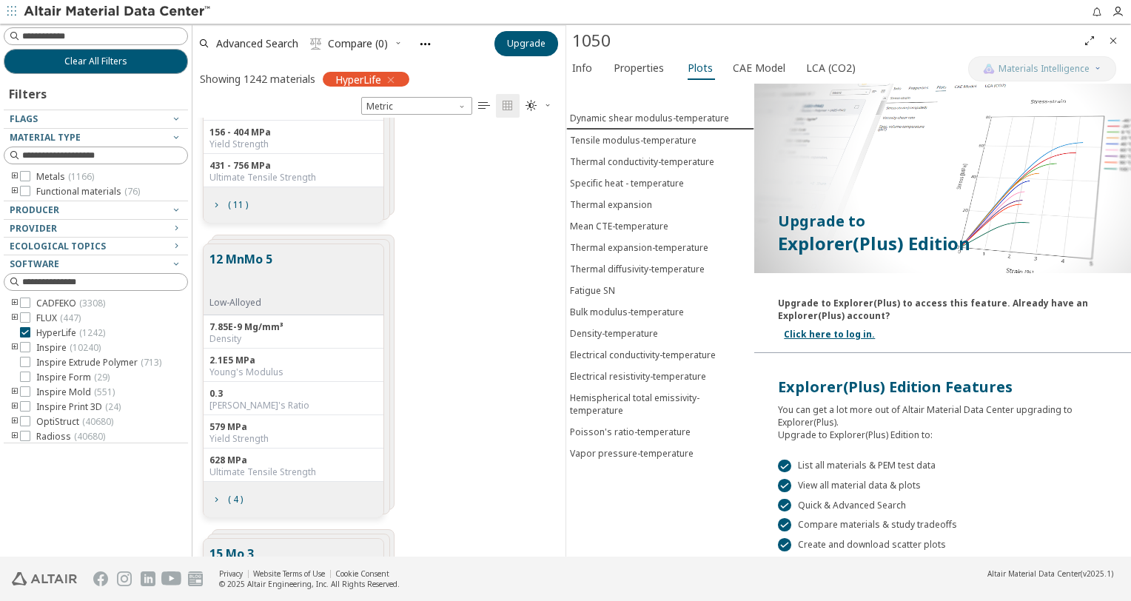
click at [280, 244] on div "12 MnMo 5 Low-Alloyed 7.85E-9 Mg/mm³ Density 2.1E5 MPa Young's Modulus 0.3 Pois…" at bounding box center [293, 381] width 181 height 274
click at [269, 250] on button "12 MnMo 5" at bounding box center [240, 273] width 63 height 47
click at [265, 259] on button "12 MnMo 5" at bounding box center [240, 273] width 63 height 47
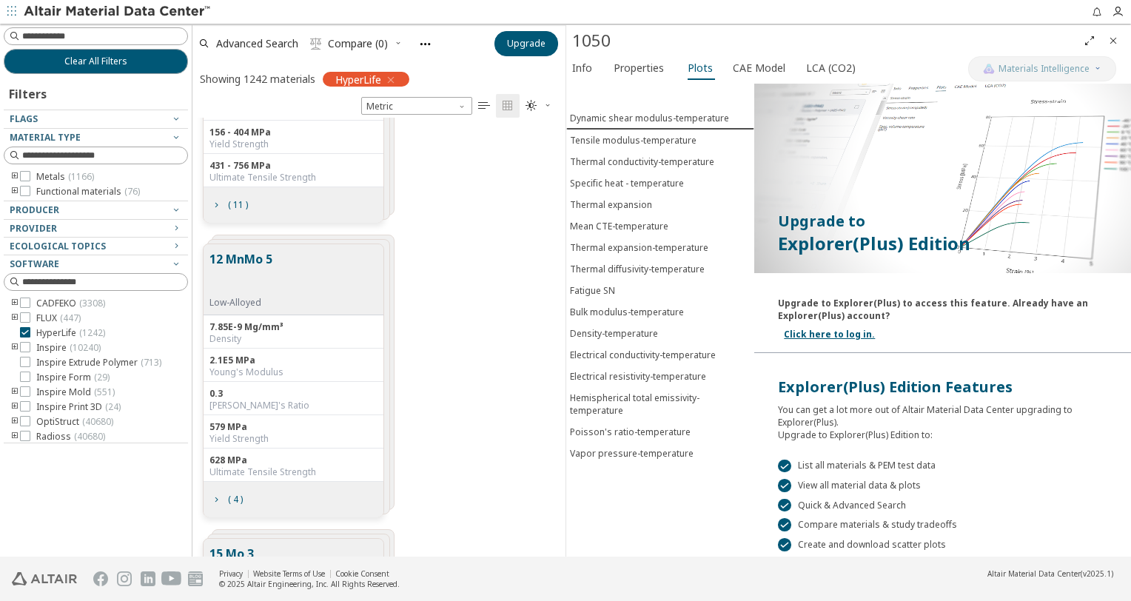
click at [265, 260] on button "12 MnMo 5" at bounding box center [240, 273] width 63 height 47
click at [244, 326] on div "7.85E-9 Mg/mm³" at bounding box center [293, 327] width 168 height 12
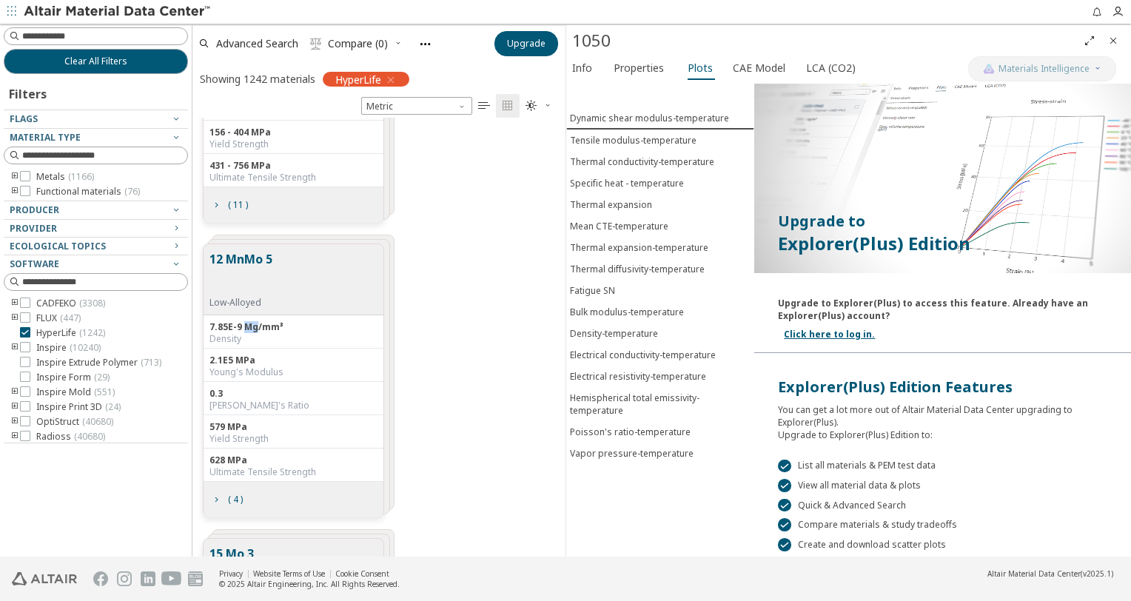
click at [244, 326] on div "7.85E-9 Mg/mm³" at bounding box center [293, 327] width 168 height 12
click at [1112, 44] on icon "Close" at bounding box center [1113, 41] width 12 height 12
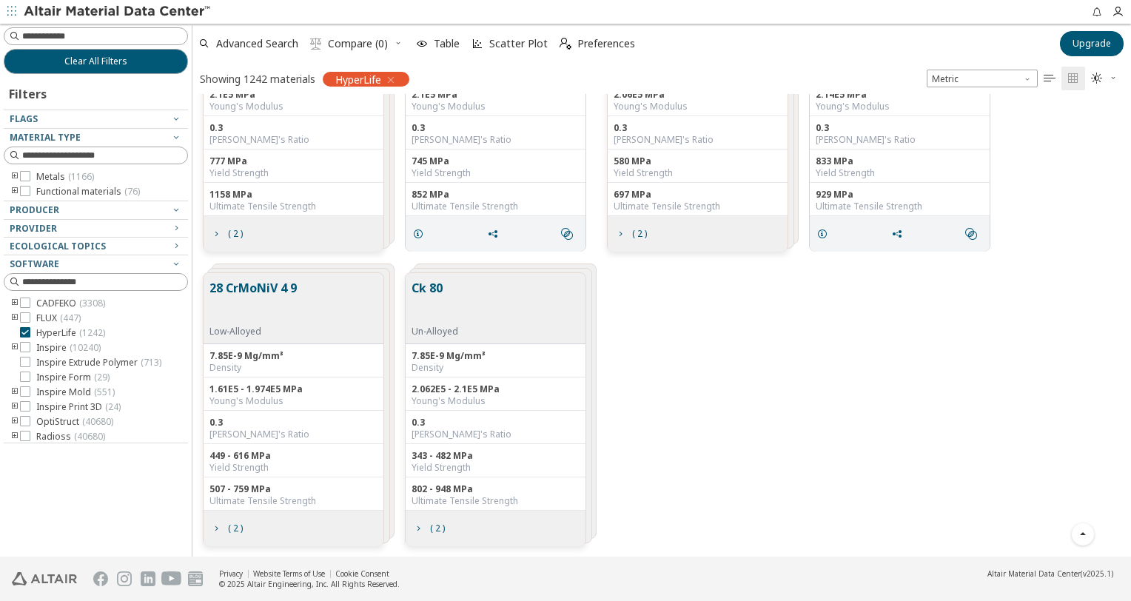
scroll to position [5429, 0]
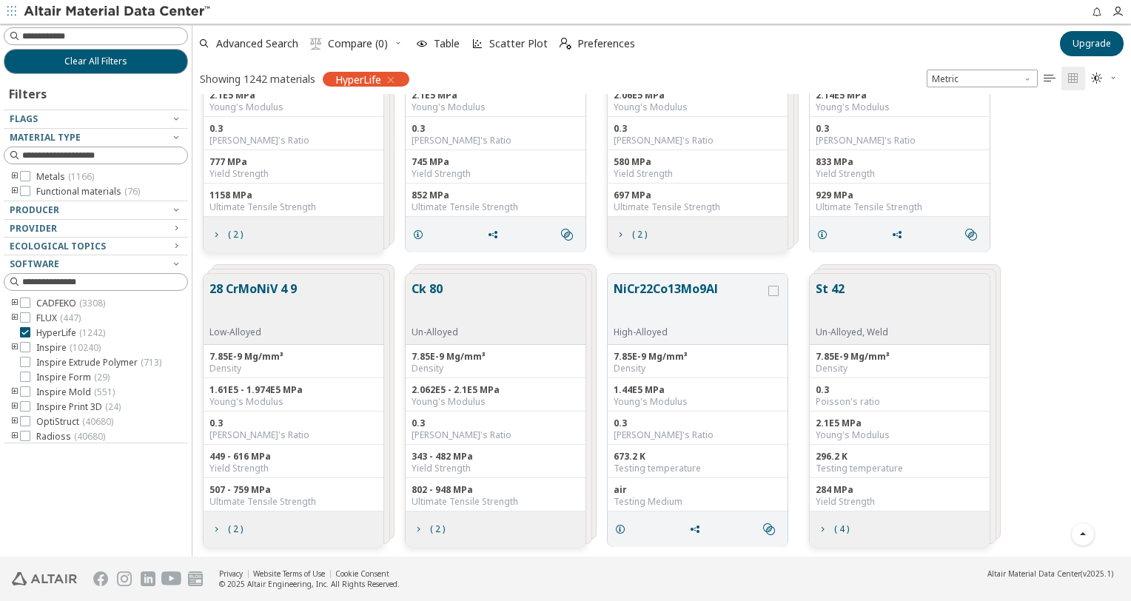
click at [284, 292] on button "28 CrMoNiV 4 9" at bounding box center [252, 303] width 87 height 47
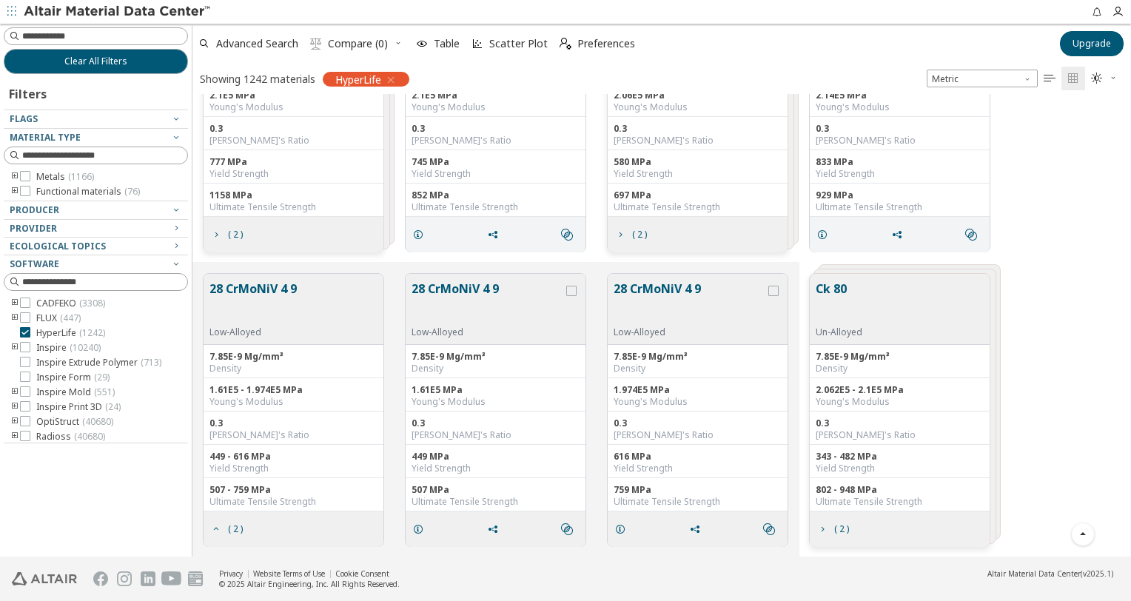
click at [283, 293] on button "28 CrMoNiV 4 9" at bounding box center [252, 303] width 87 height 47
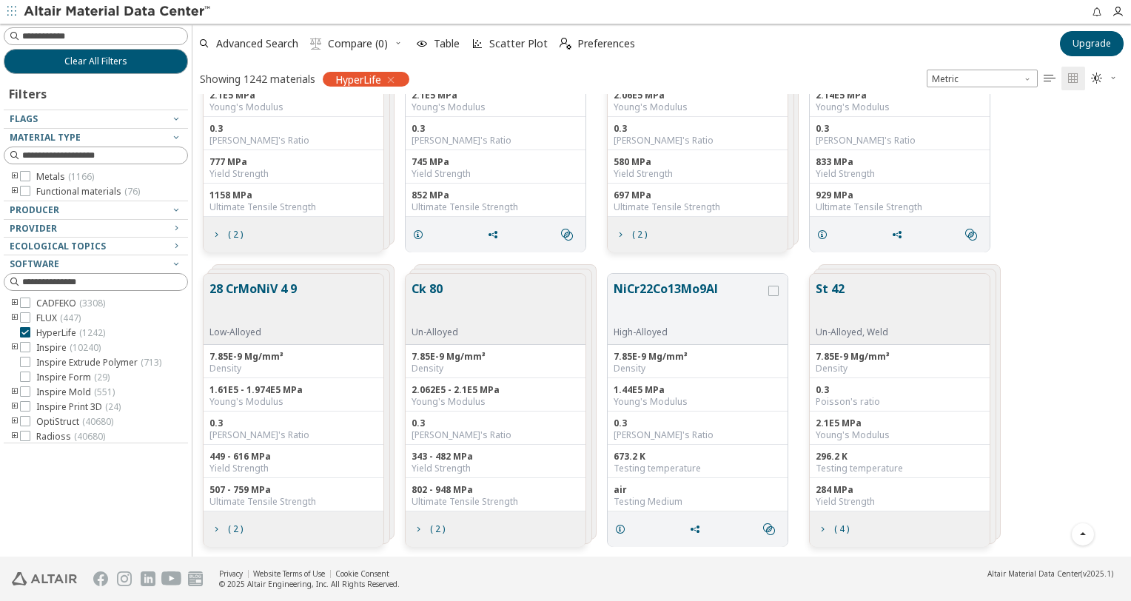
click at [283, 293] on button "28 CrMoNiV 4 9" at bounding box center [252, 303] width 87 height 47
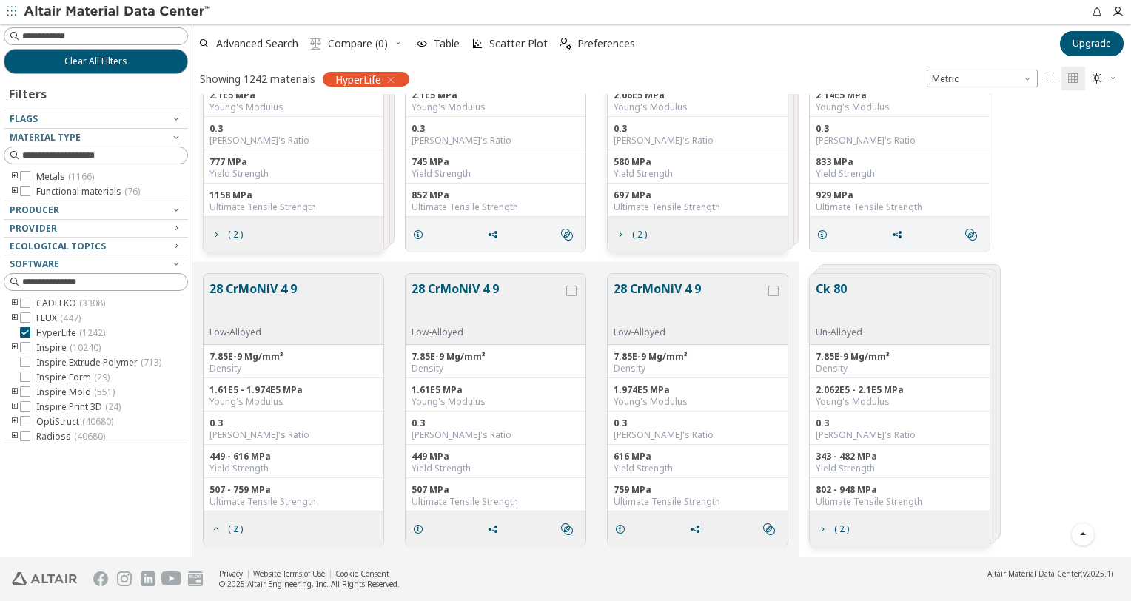
click at [283, 293] on button "28 CrMoNiV 4 9" at bounding box center [252, 303] width 87 height 47
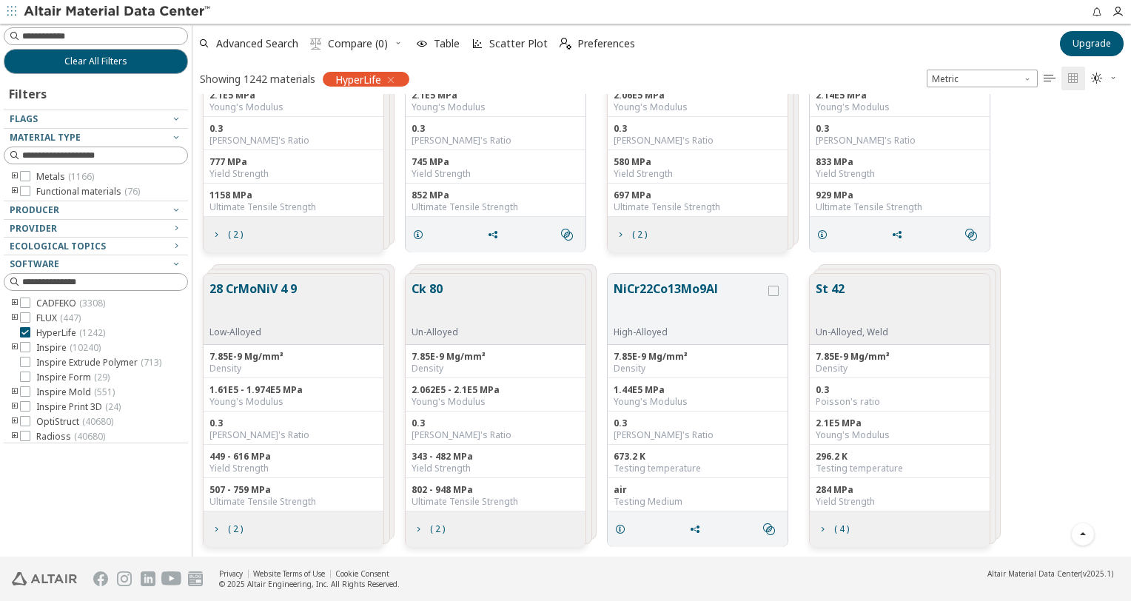
click at [282, 295] on button "28 CrMoNiV 4 9" at bounding box center [252, 303] width 87 height 47
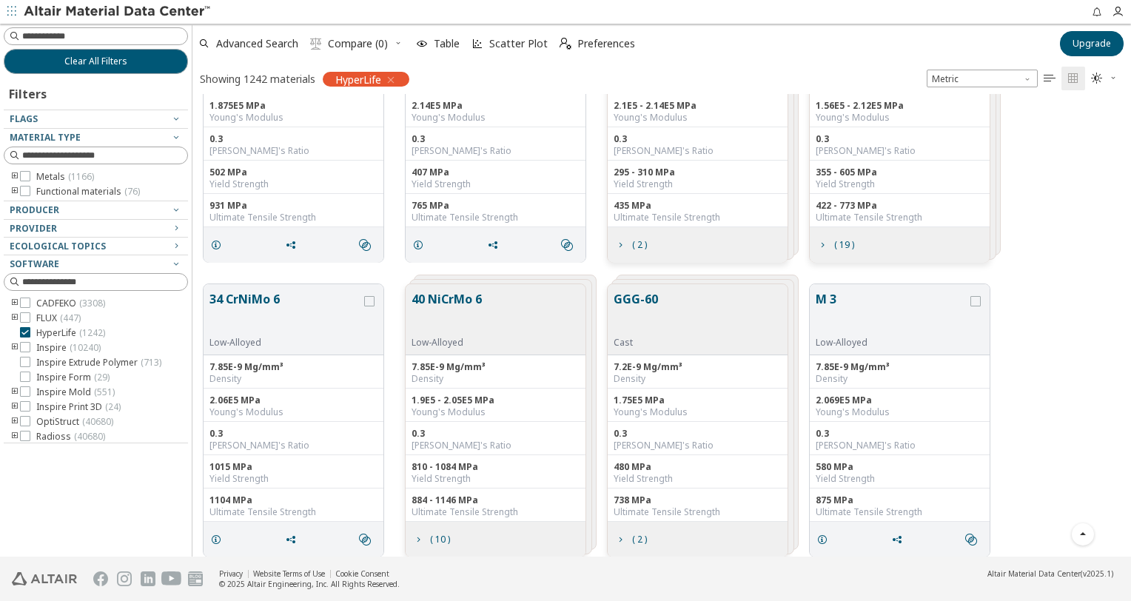
scroll to position [3282, 0]
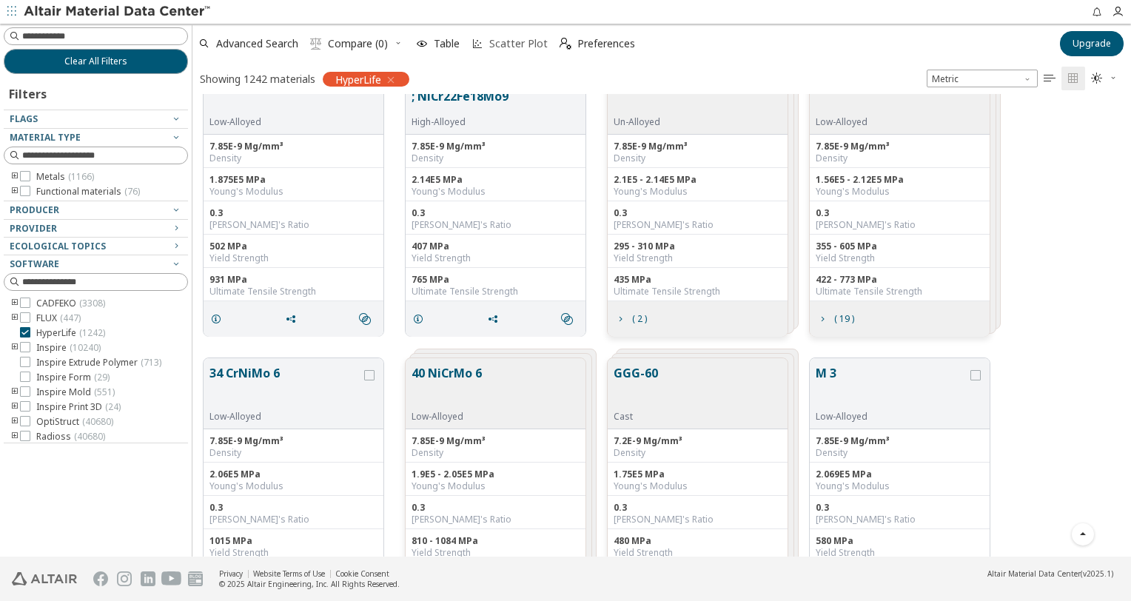
click at [513, 33] on span "Scatter Plot" at bounding box center [510, 43] width 82 height 33
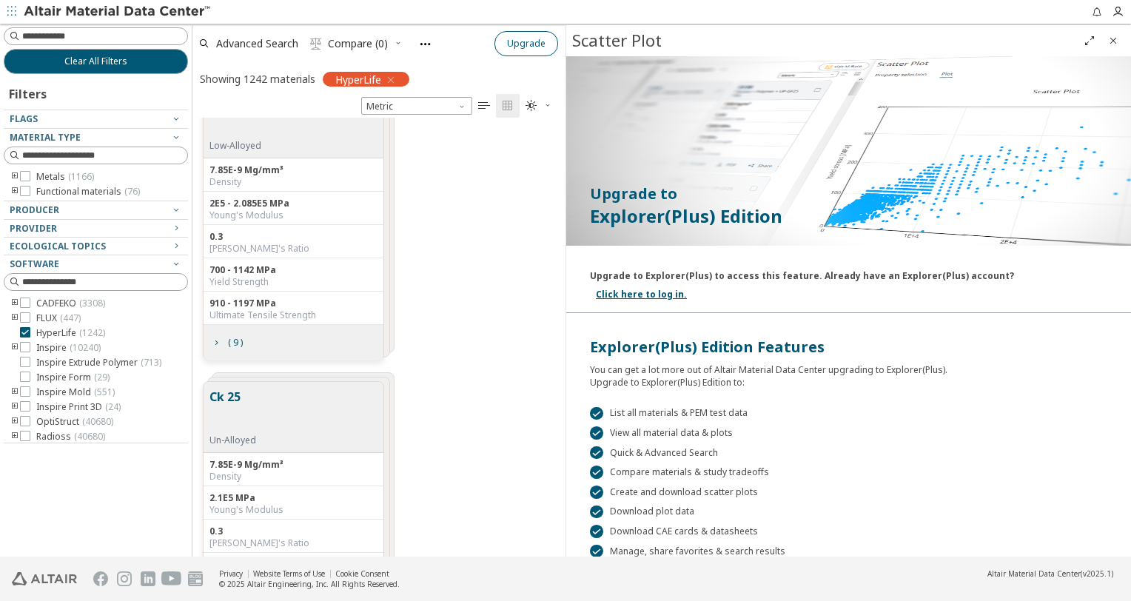
click at [509, 41] on span "Upgrade" at bounding box center [526, 44] width 38 height 12
